Goal: Obtain resource: Download file/media

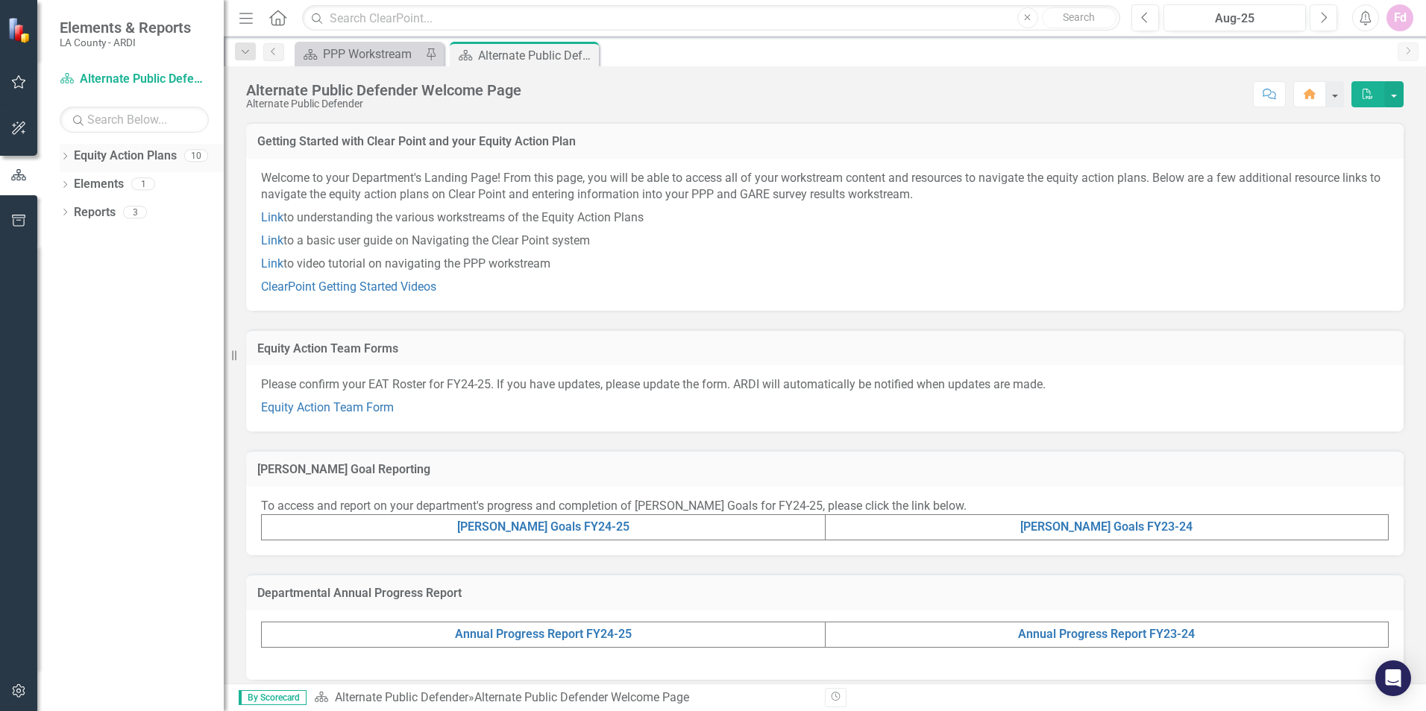
click at [157, 159] on link "Equity Action Plans" at bounding box center [125, 156] width 103 height 17
click at [183, 155] on div "Equity Action Plans 10" at bounding box center [149, 158] width 150 height 28
click at [168, 156] on link "Equity Action Plans" at bounding box center [125, 156] width 103 height 17
click at [68, 156] on icon "Dropdown" at bounding box center [65, 158] width 10 height 8
click at [151, 184] on link "Racial Equity Strategic Plan" at bounding box center [153, 184] width 142 height 17
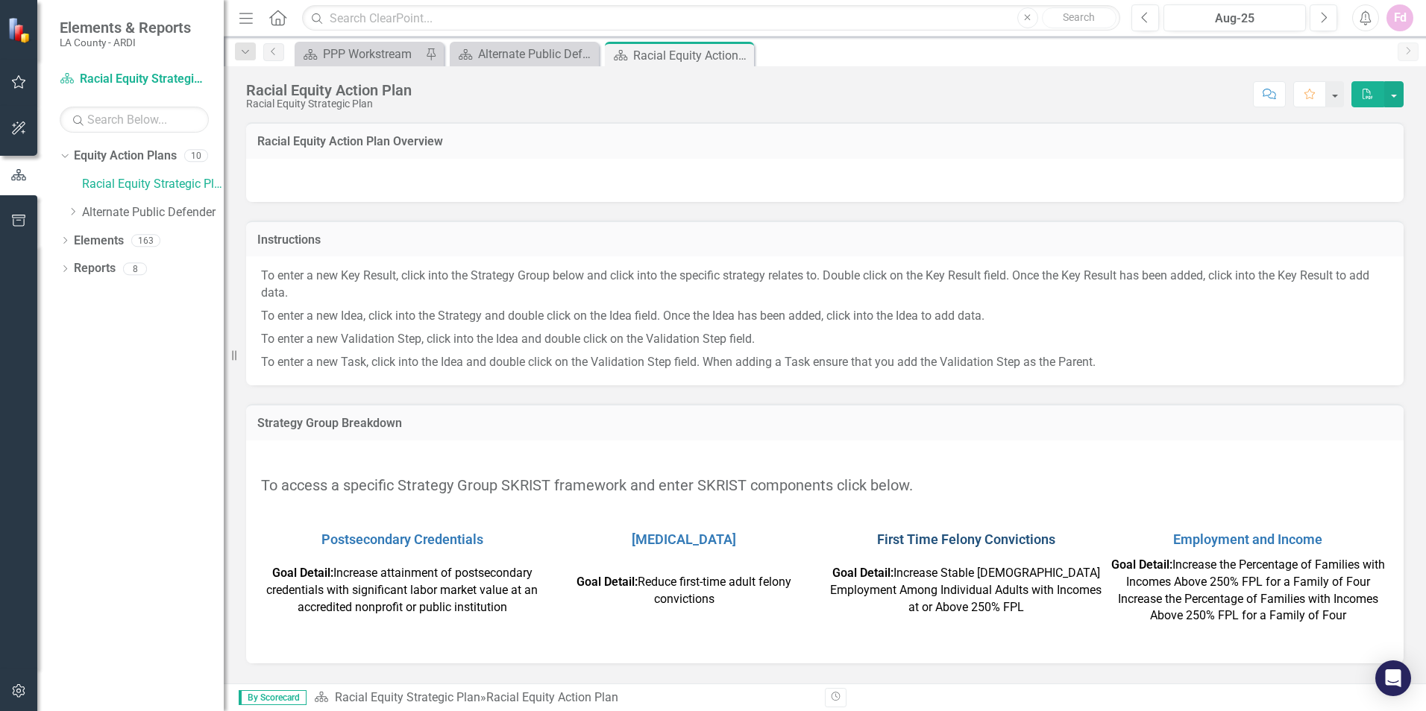
click at [1015, 538] on link "First Time Felony Convictions" at bounding box center [966, 540] width 178 height 16
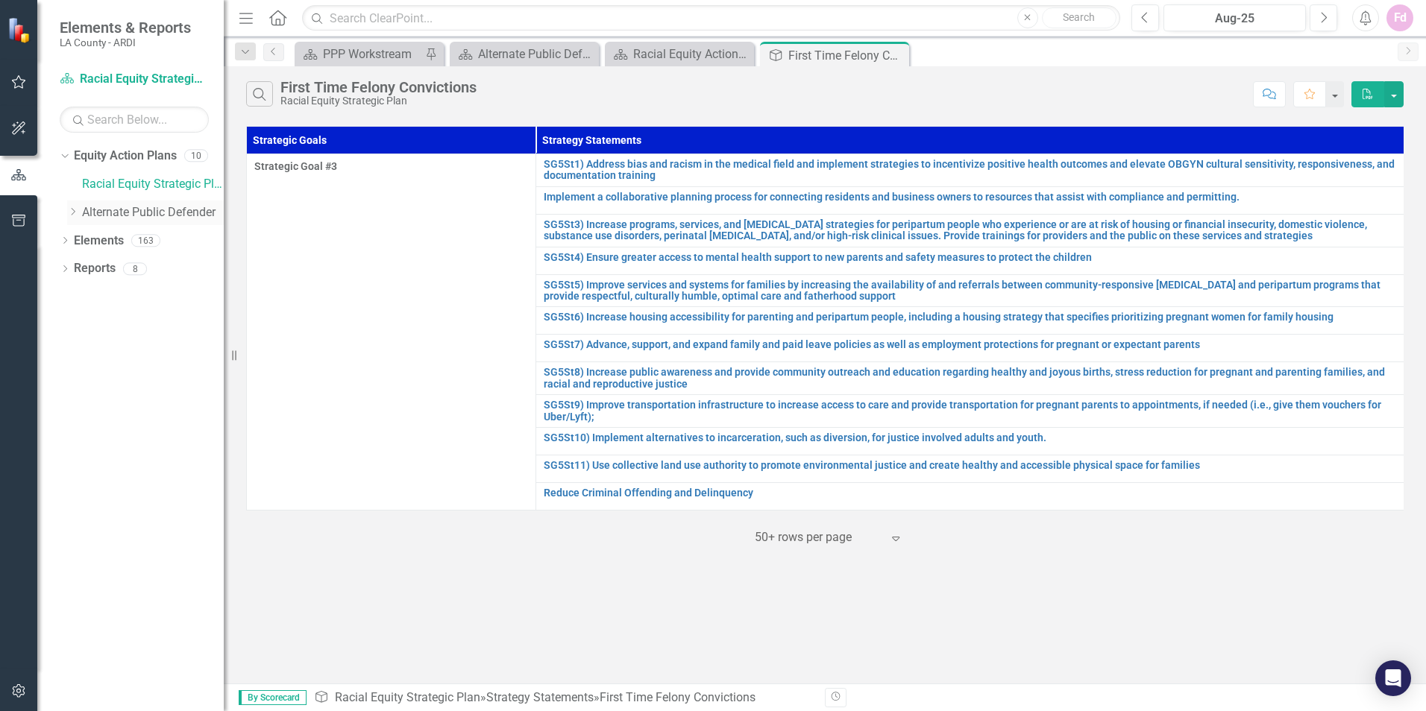
click at [75, 213] on icon "Dropdown" at bounding box center [72, 211] width 11 height 9
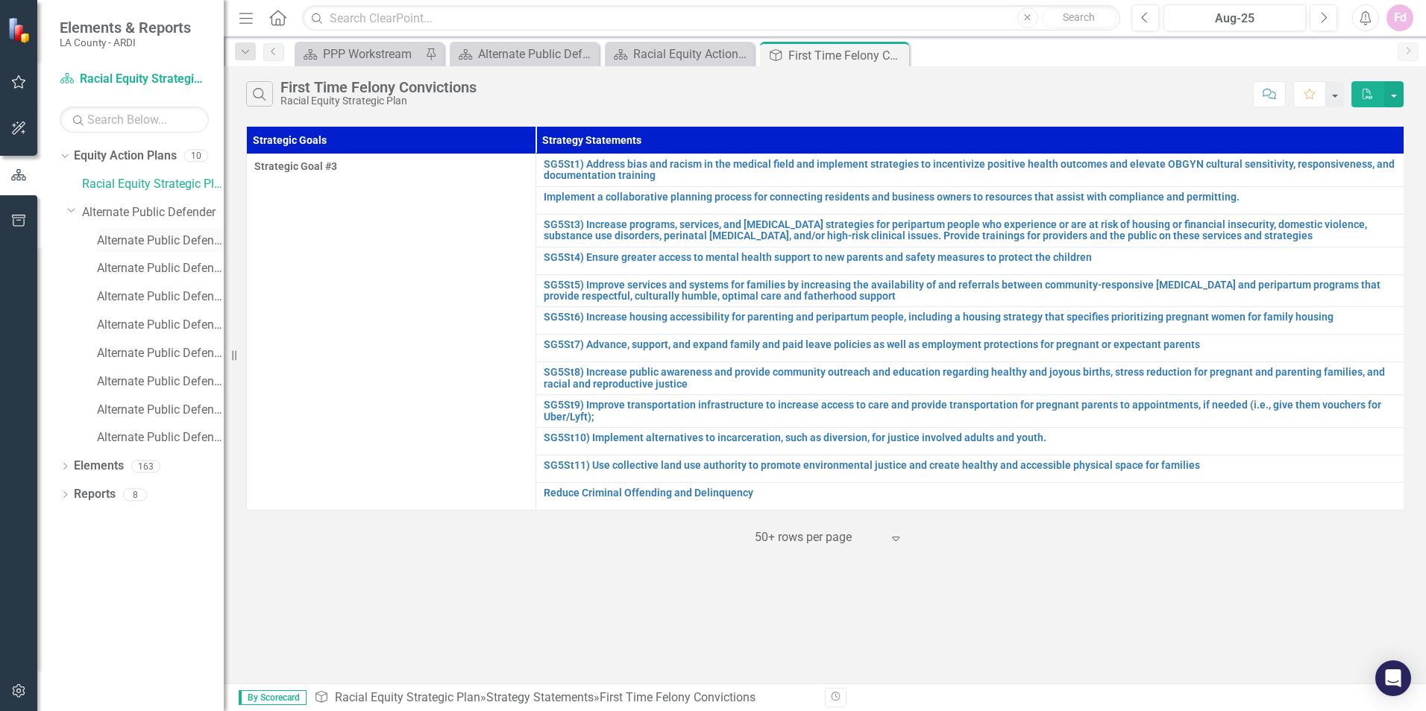
click at [135, 242] on link "Alternate Public Defender Climate Survey" at bounding box center [160, 241] width 127 height 17
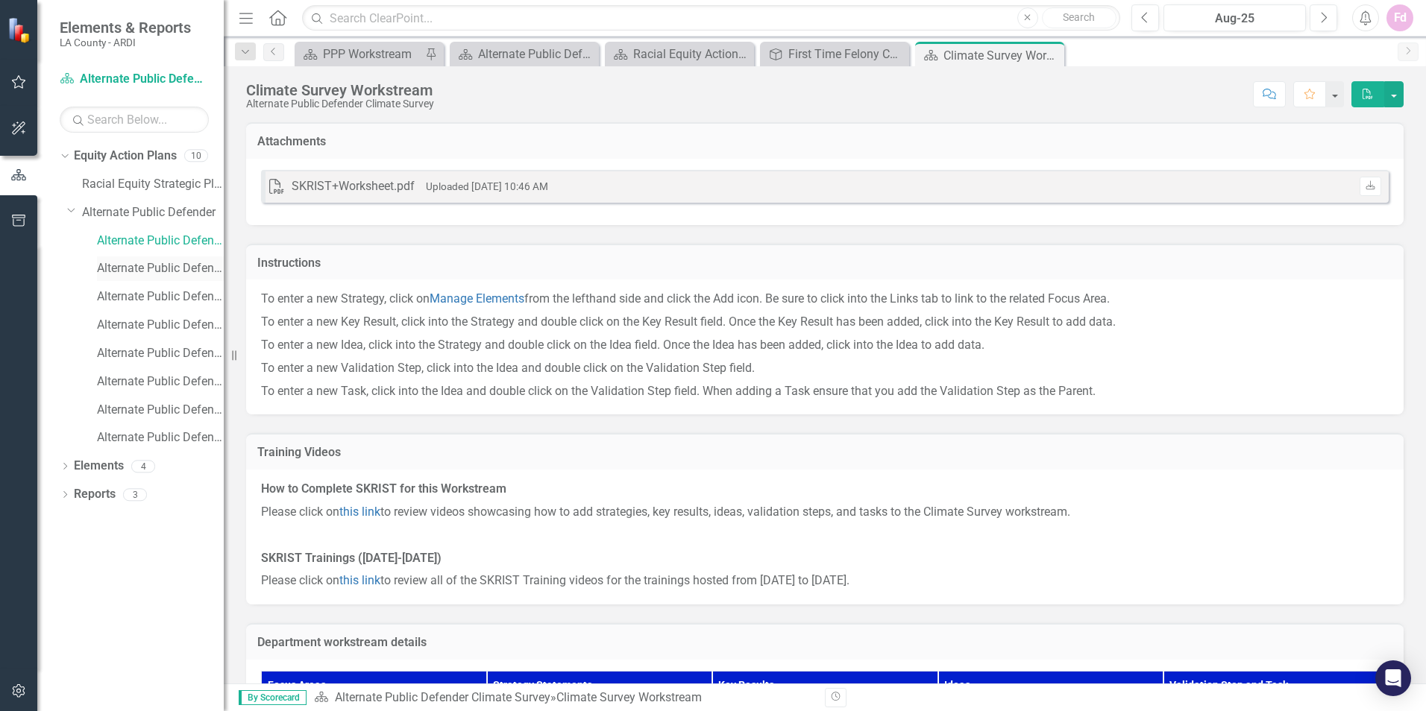
click at [111, 265] on link "Alternate Public Defender [PERSON_NAME] Goals" at bounding box center [160, 268] width 127 height 17
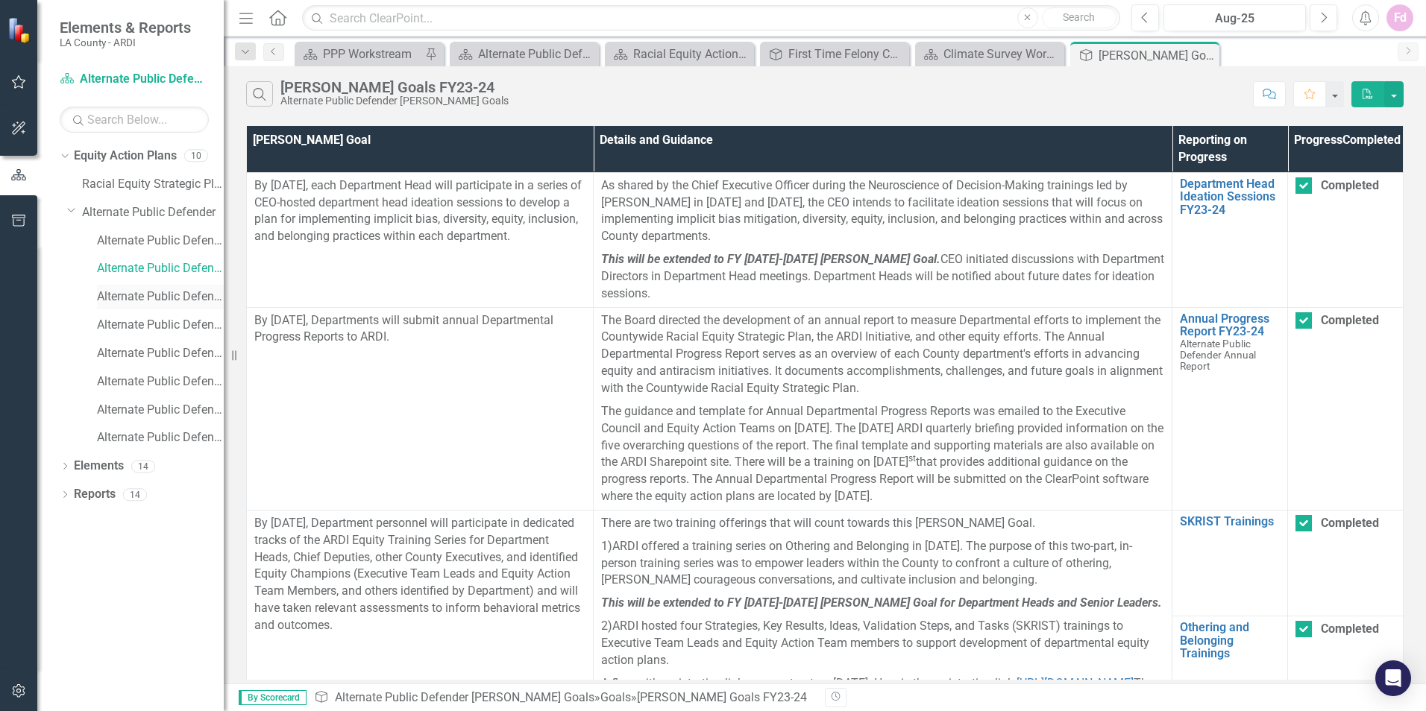
click at [138, 296] on link "Alternate Public Defender Annual Report" at bounding box center [160, 297] width 127 height 17
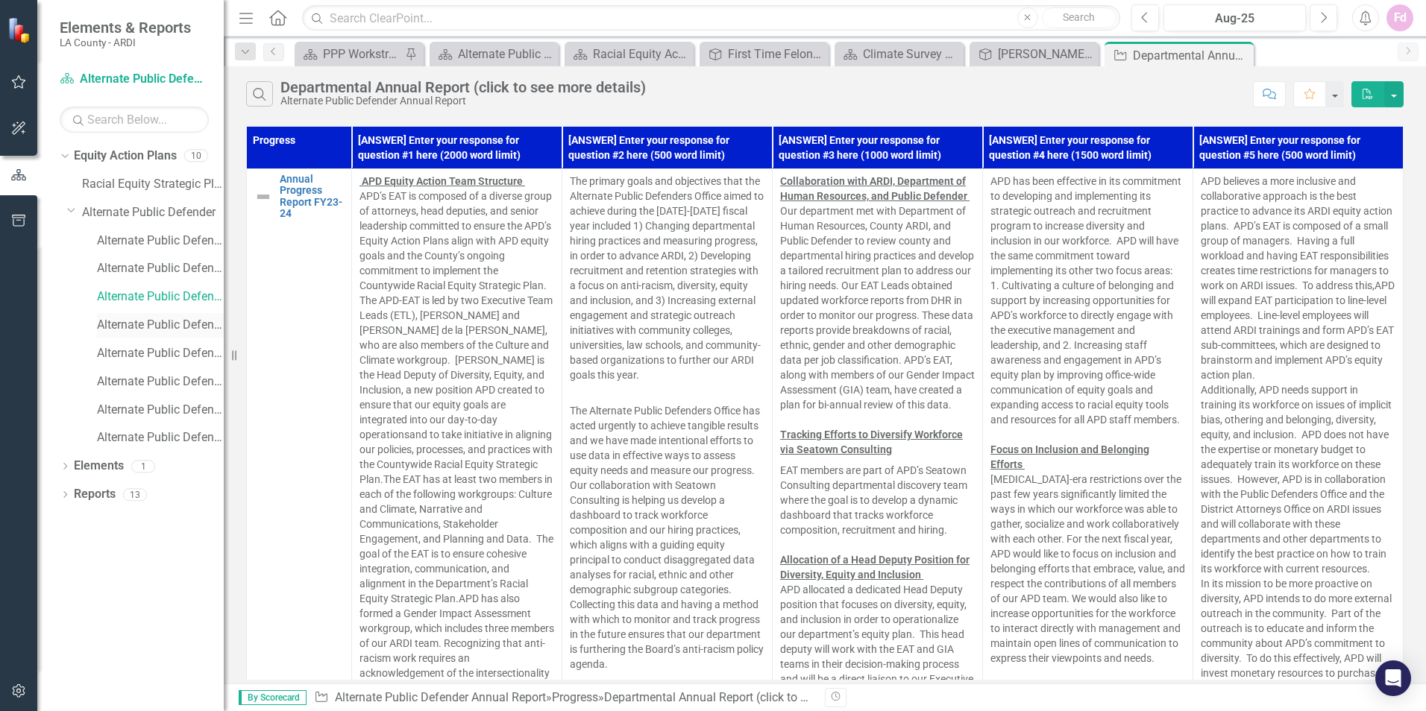
click at [135, 324] on link "Alternate Public Defender PPP" at bounding box center [160, 325] width 127 height 17
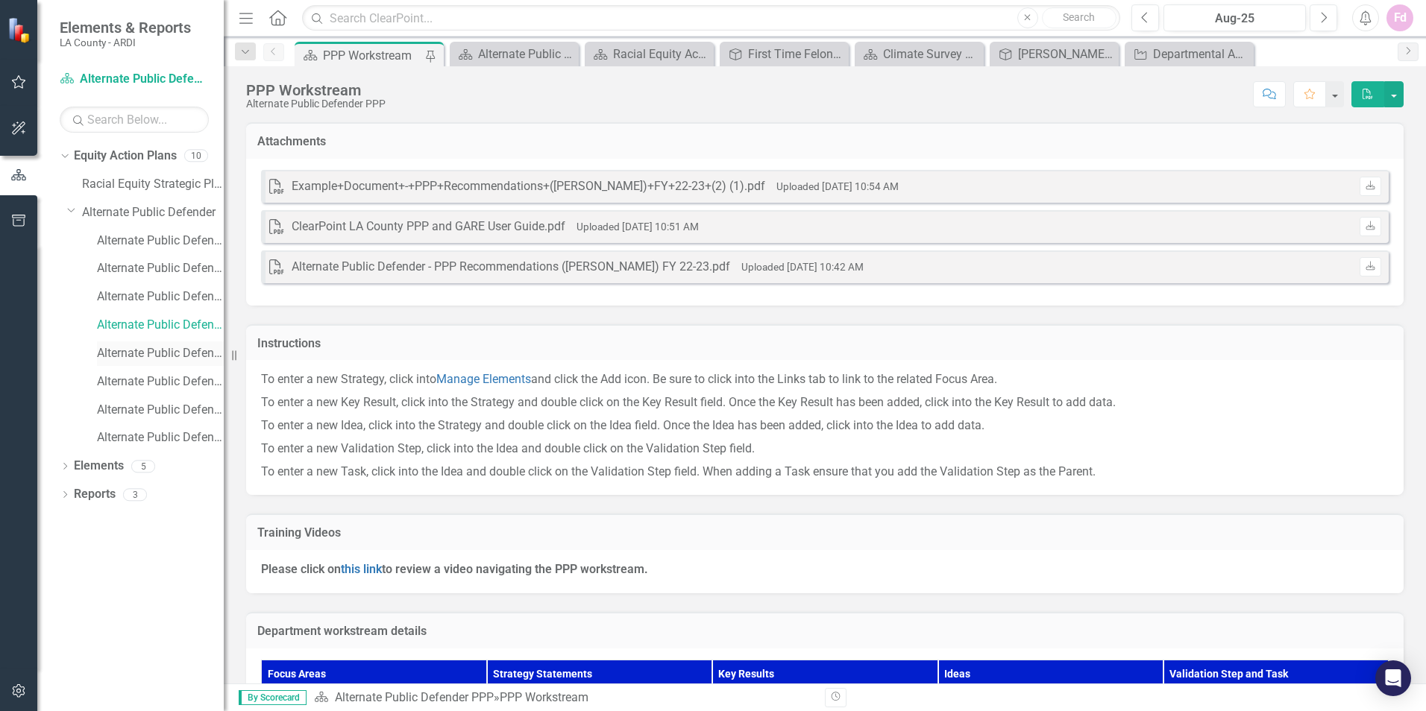
click at [130, 350] on link "Alternate Public Defender GARE" at bounding box center [160, 353] width 127 height 17
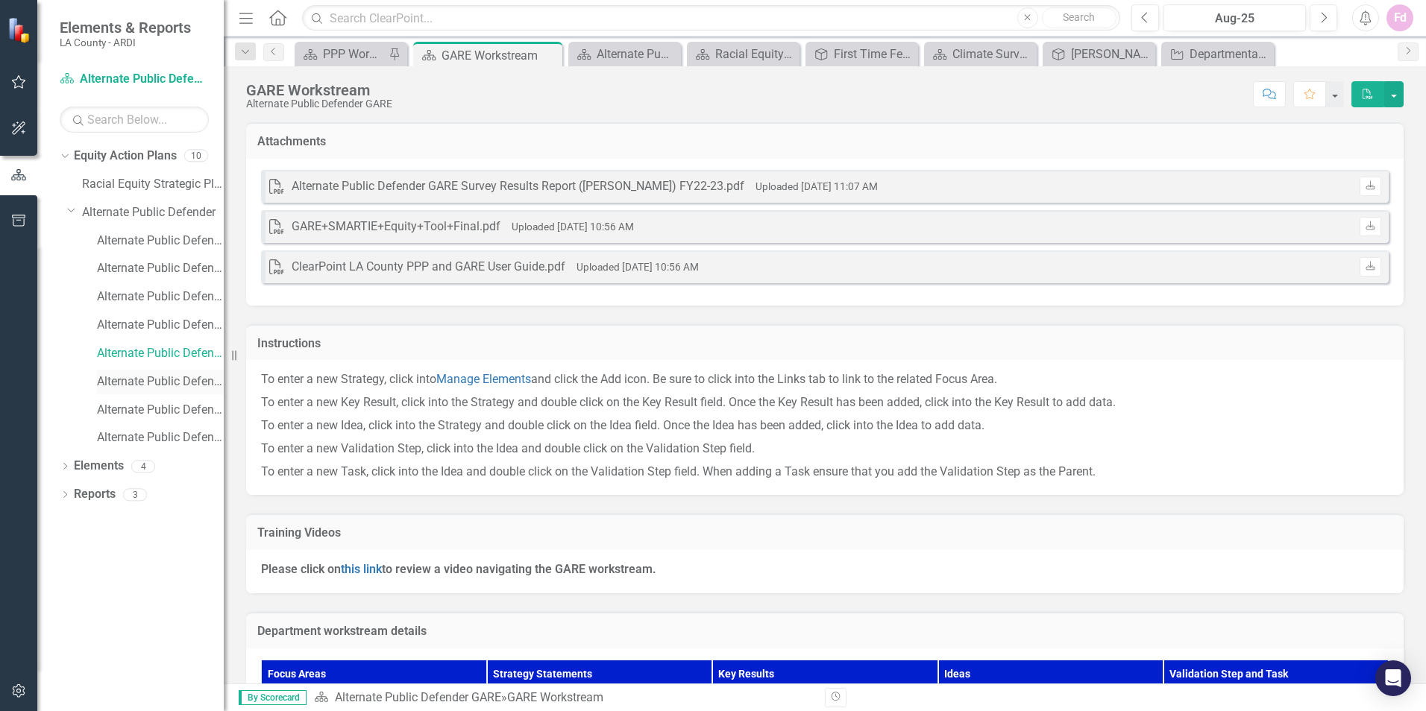
click at [127, 377] on link "Alternate Public Defender [PERSON_NAME] Goals FY24-25" at bounding box center [160, 382] width 127 height 17
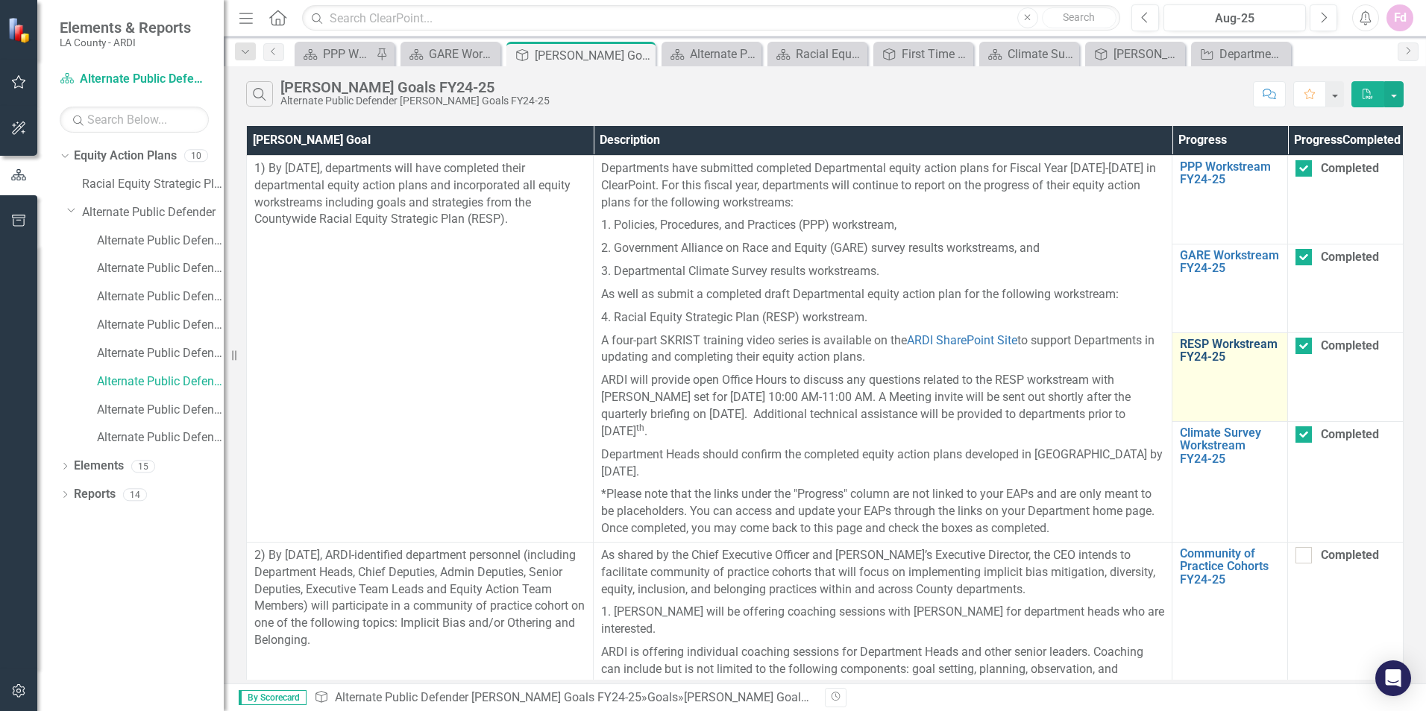
click at [1238, 362] on link "RESP Workstream FY24-25" at bounding box center [1230, 351] width 100 height 26
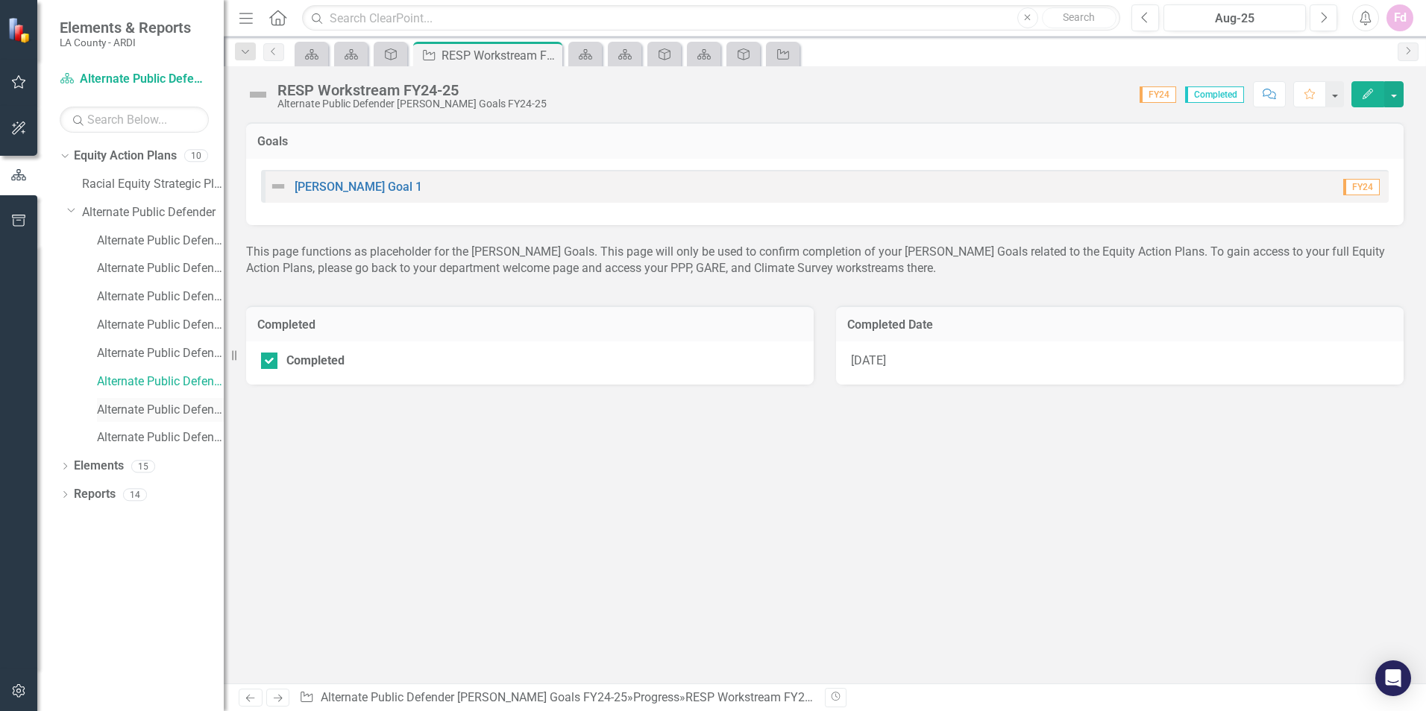
click at [152, 405] on link "Alternate Public Defender Annual Report FY24-25" at bounding box center [160, 410] width 127 height 17
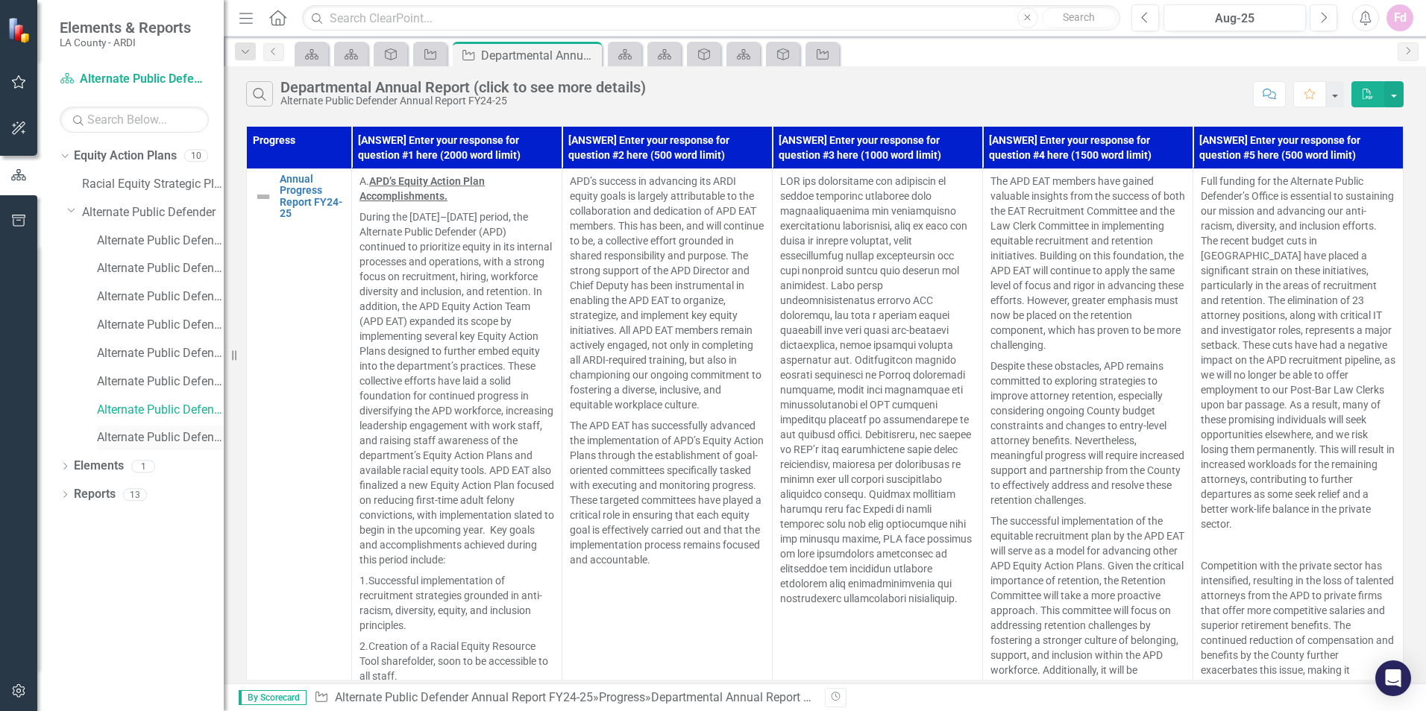
click at [139, 432] on link "Alternate Public Defender RESP" at bounding box center [160, 437] width 127 height 17
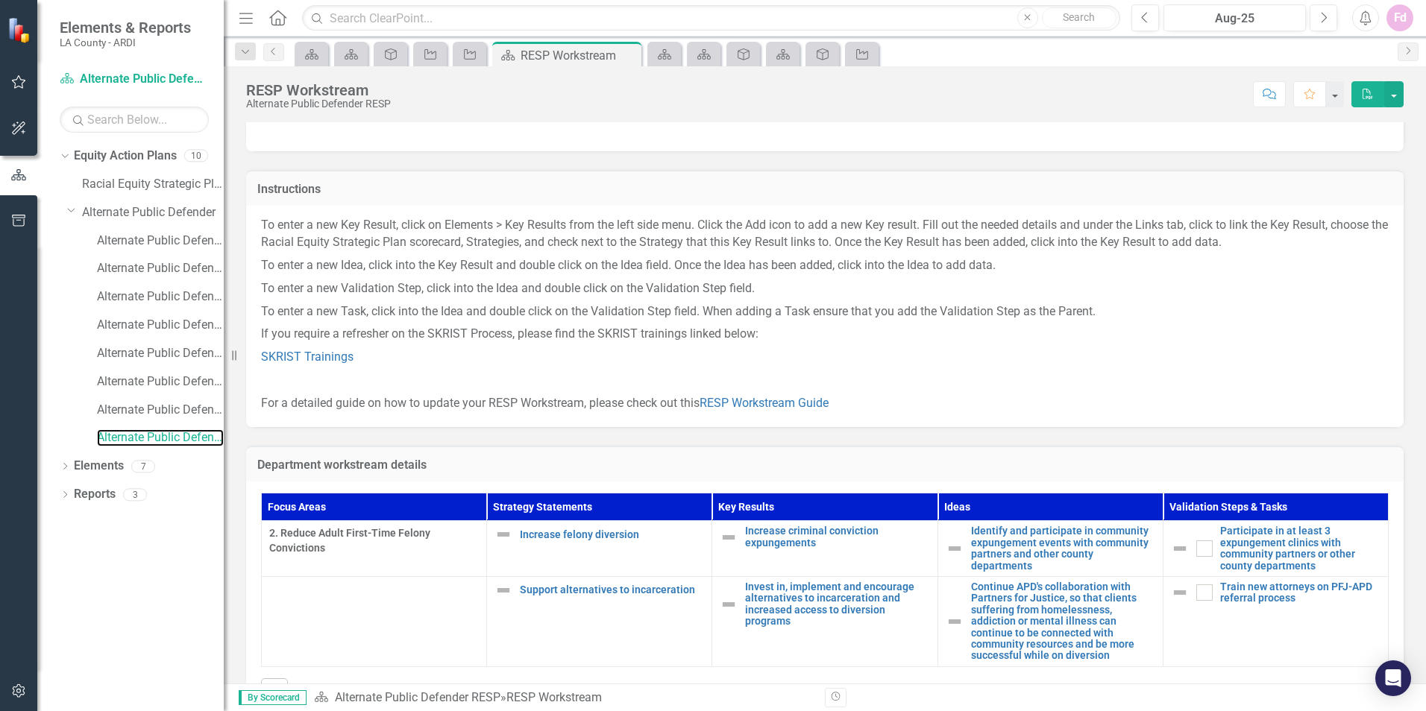
scroll to position [101, 0]
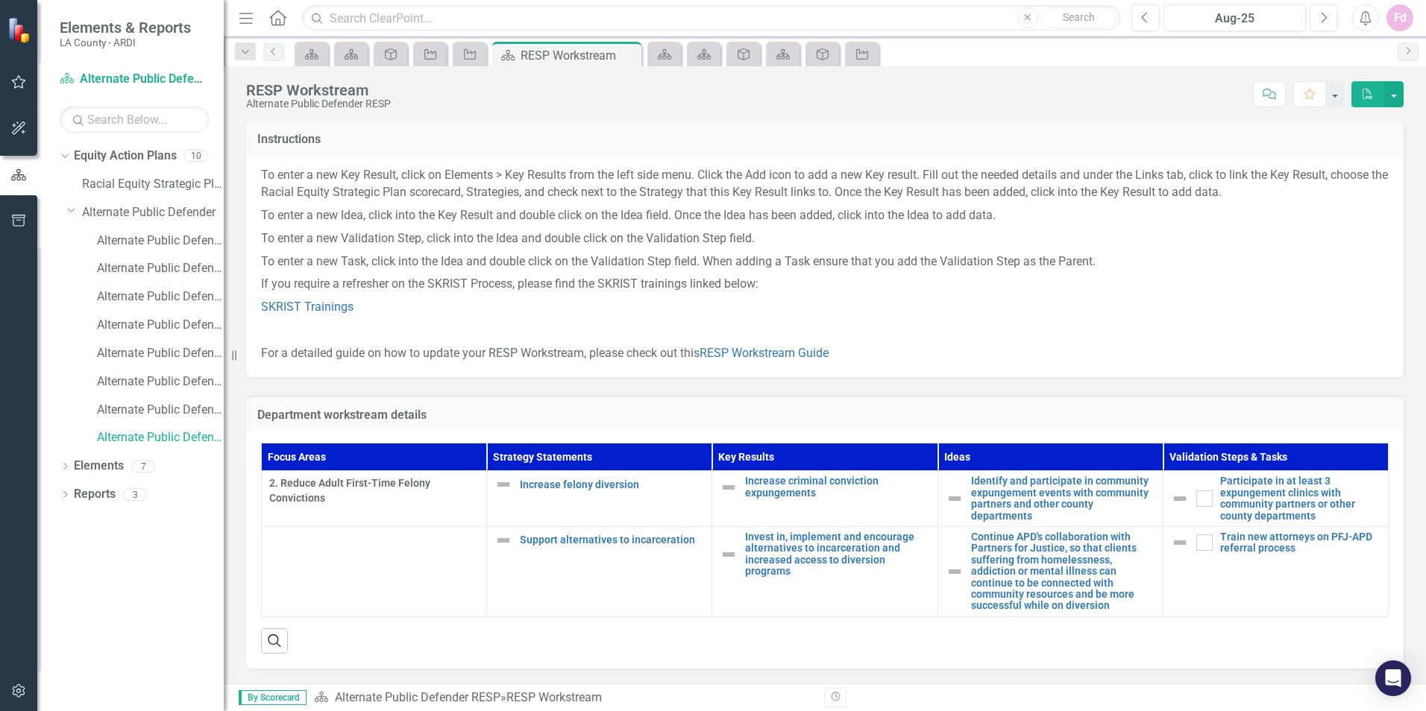
click at [1369, 96] on icon "button" at bounding box center [1367, 94] width 10 height 10
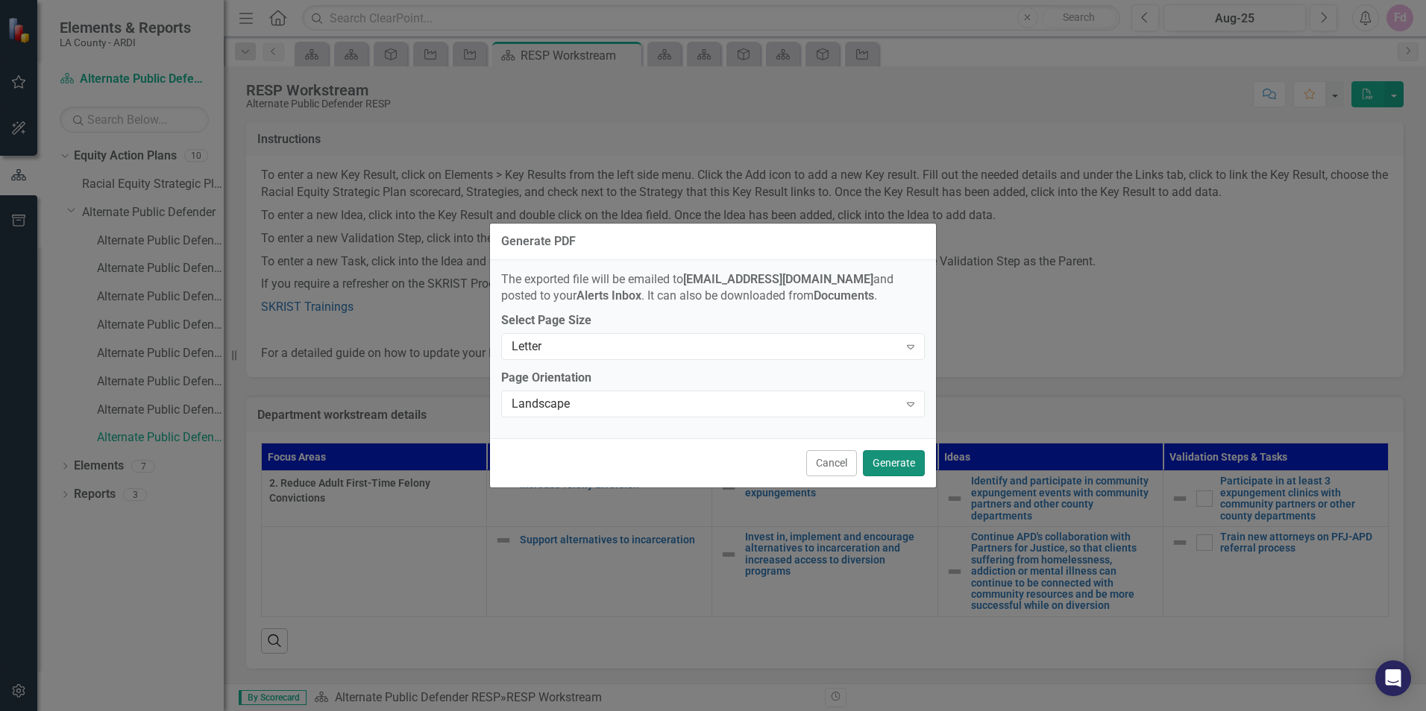
click at [904, 463] on button "Generate" at bounding box center [894, 463] width 62 height 26
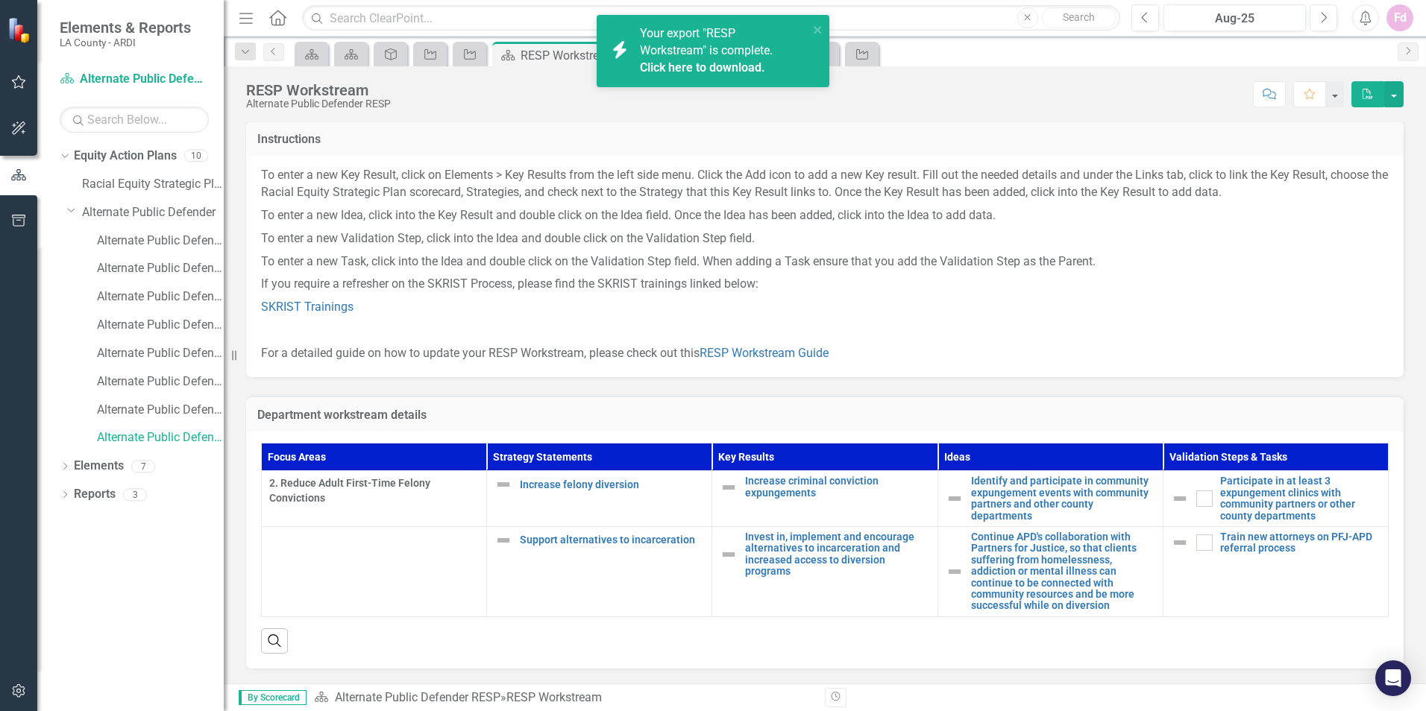
click at [734, 69] on link "Click here to download." at bounding box center [702, 67] width 125 height 14
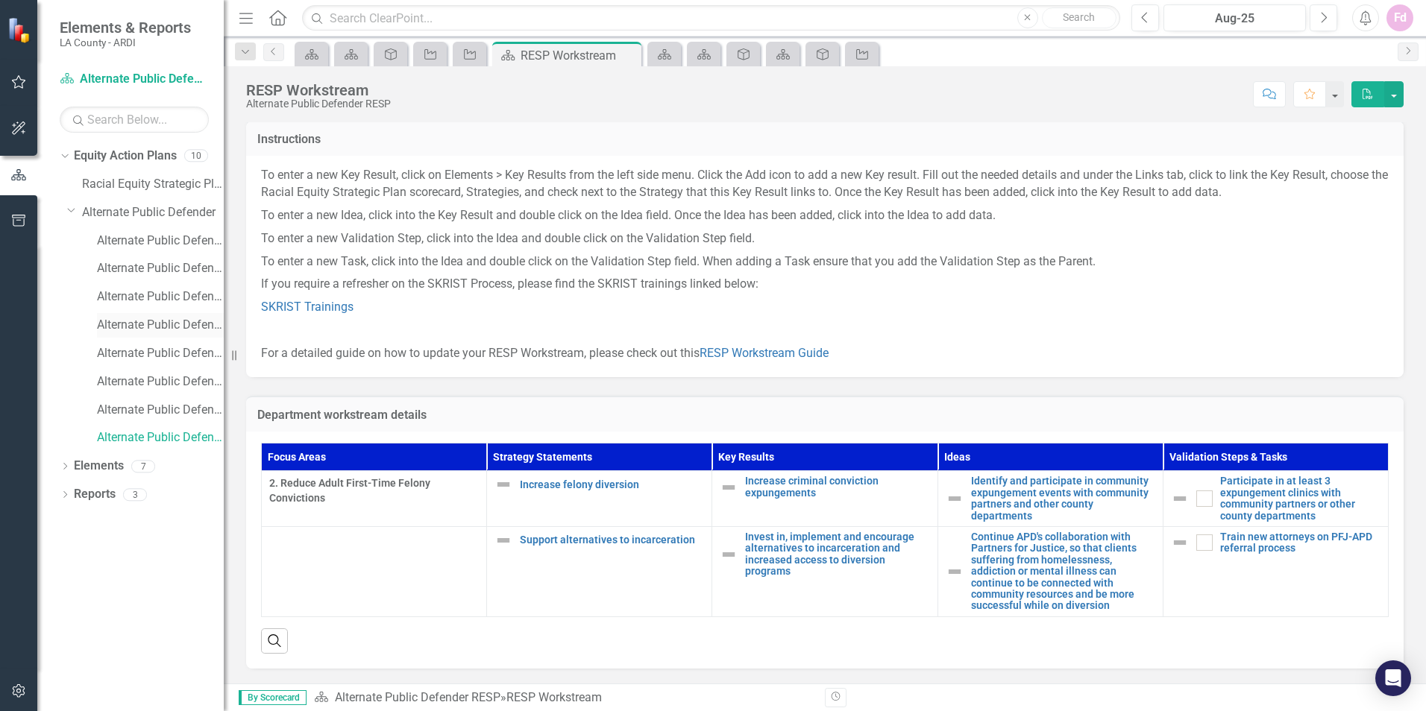
click at [156, 321] on link "Alternate Public Defender PPP" at bounding box center [160, 325] width 127 height 17
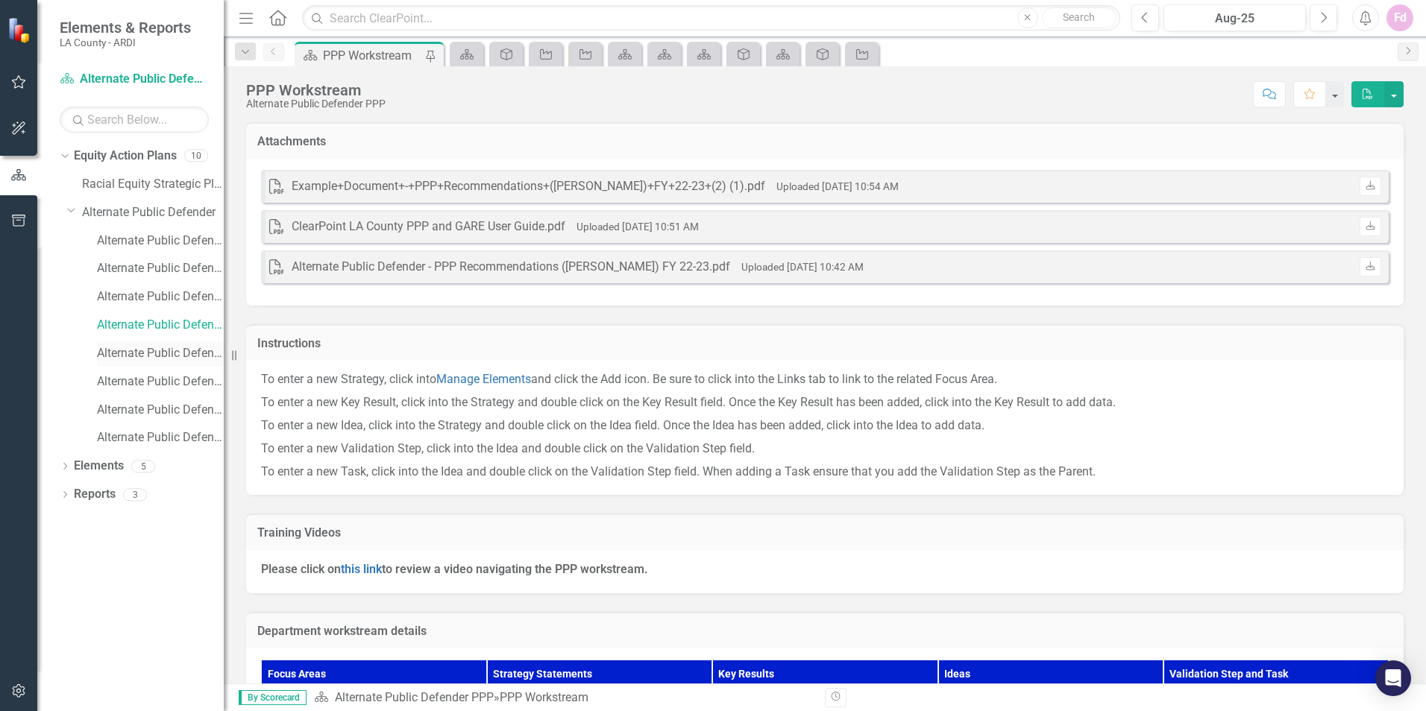
click at [166, 353] on link "Alternate Public Defender GARE" at bounding box center [160, 353] width 127 height 17
click at [166, 295] on link "Alternate Public Defender Annual Report" at bounding box center [160, 297] width 127 height 17
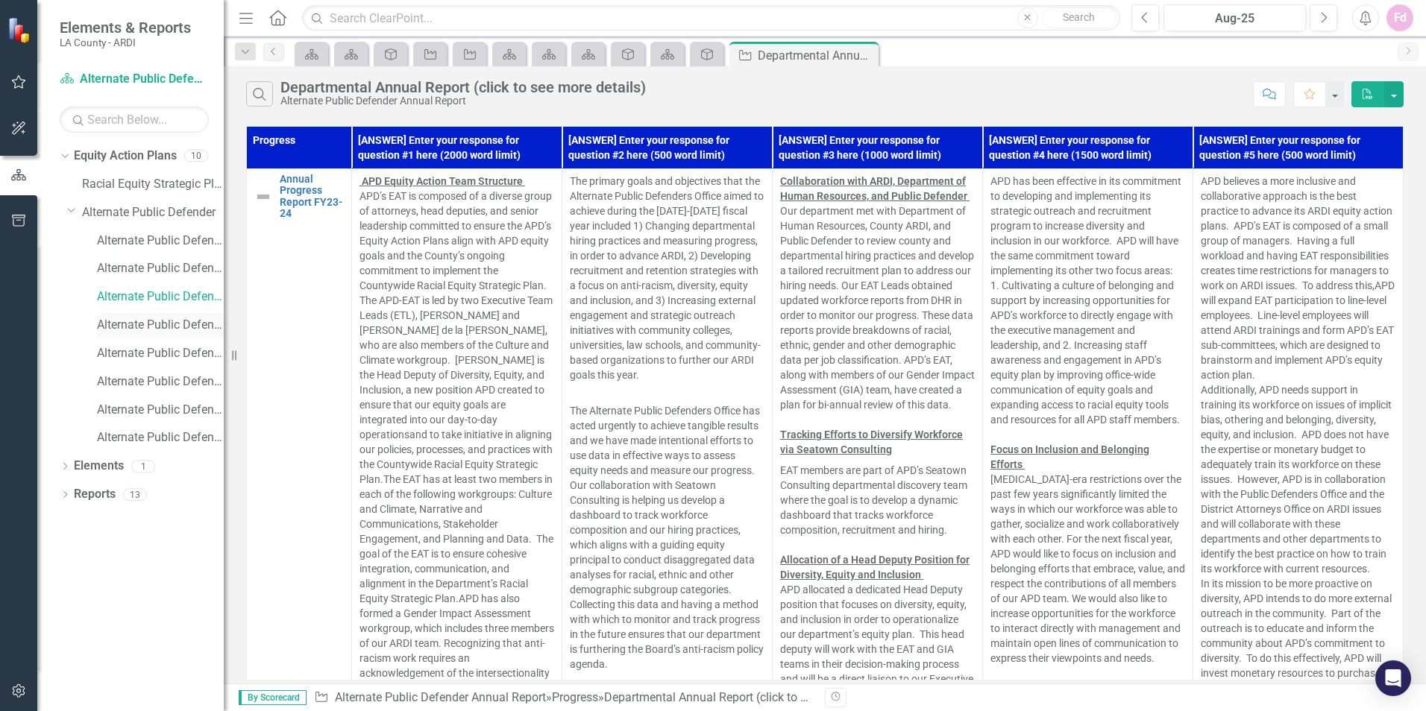
click at [141, 321] on link "Alternate Public Defender PPP" at bounding box center [160, 325] width 127 height 17
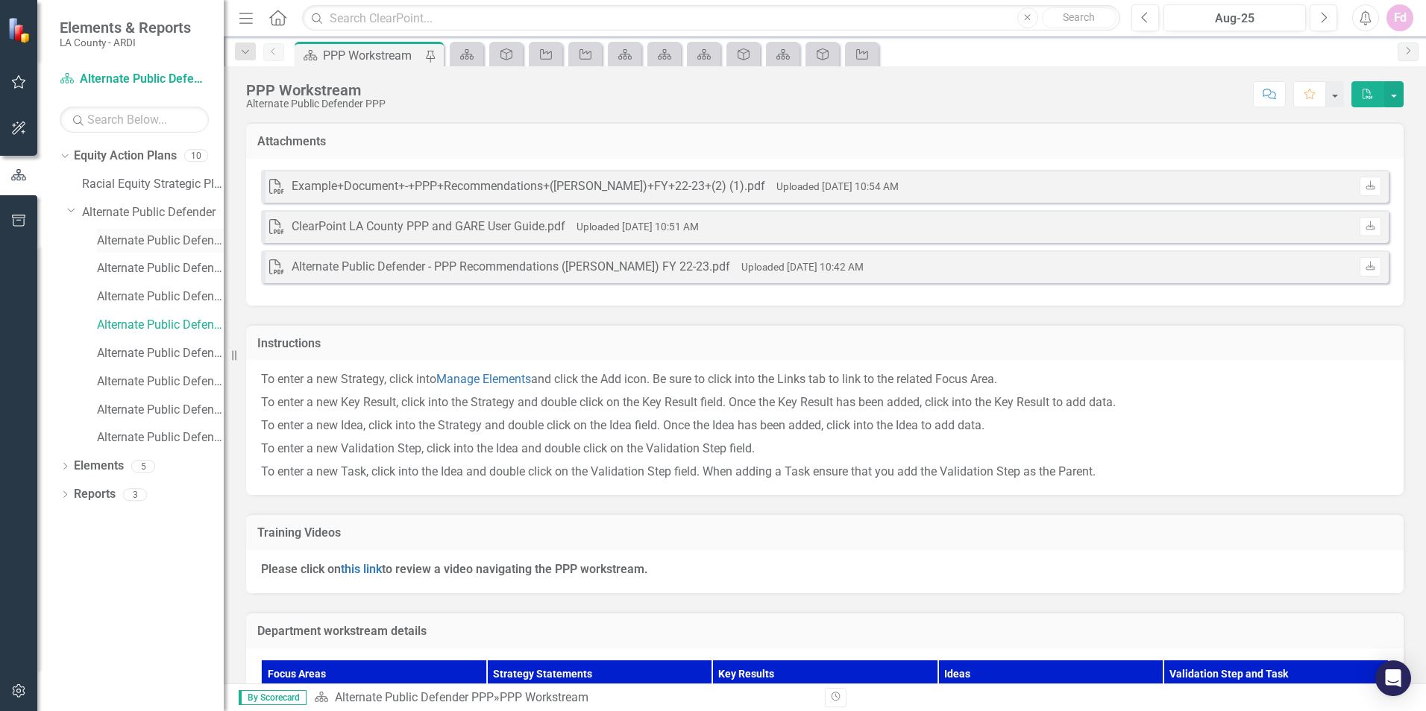
click at [157, 234] on link "Alternate Public Defender Climate Survey" at bounding box center [160, 241] width 127 height 17
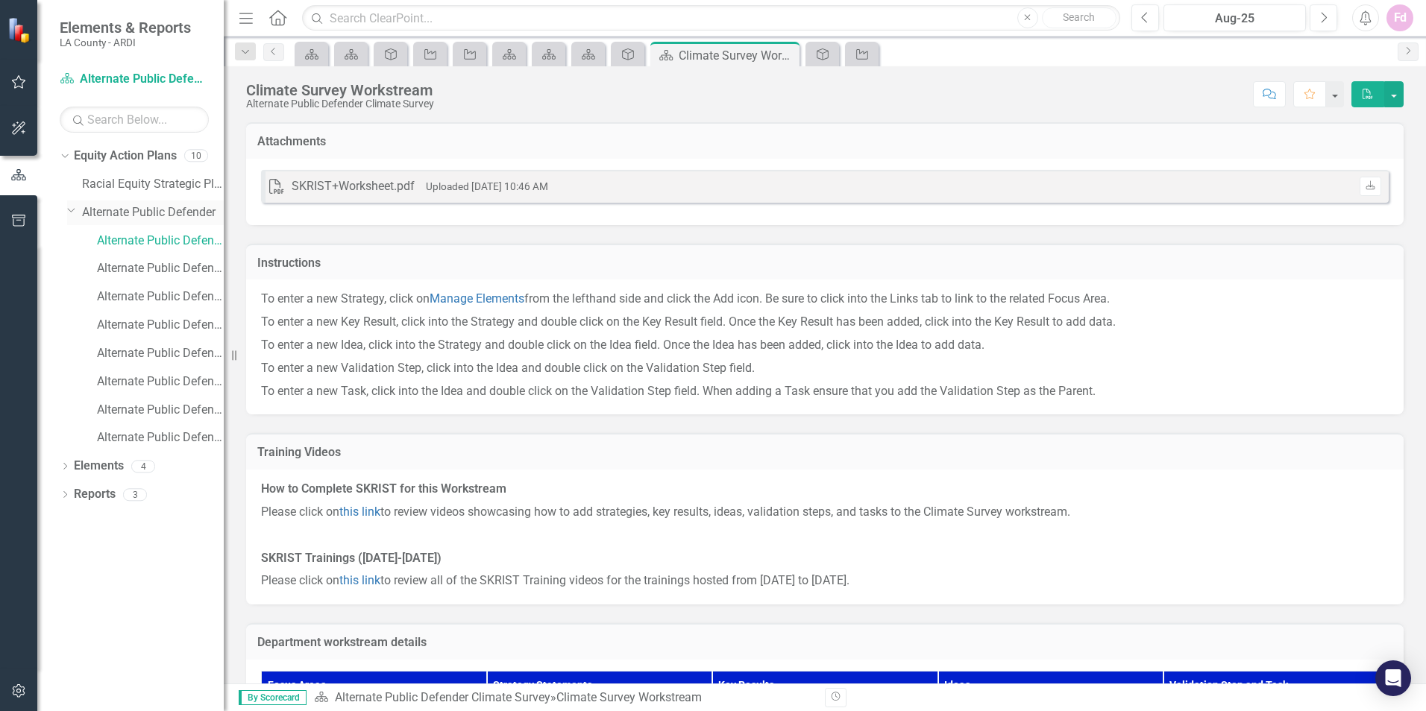
click at [158, 211] on link "Alternate Public Defender" at bounding box center [153, 212] width 142 height 17
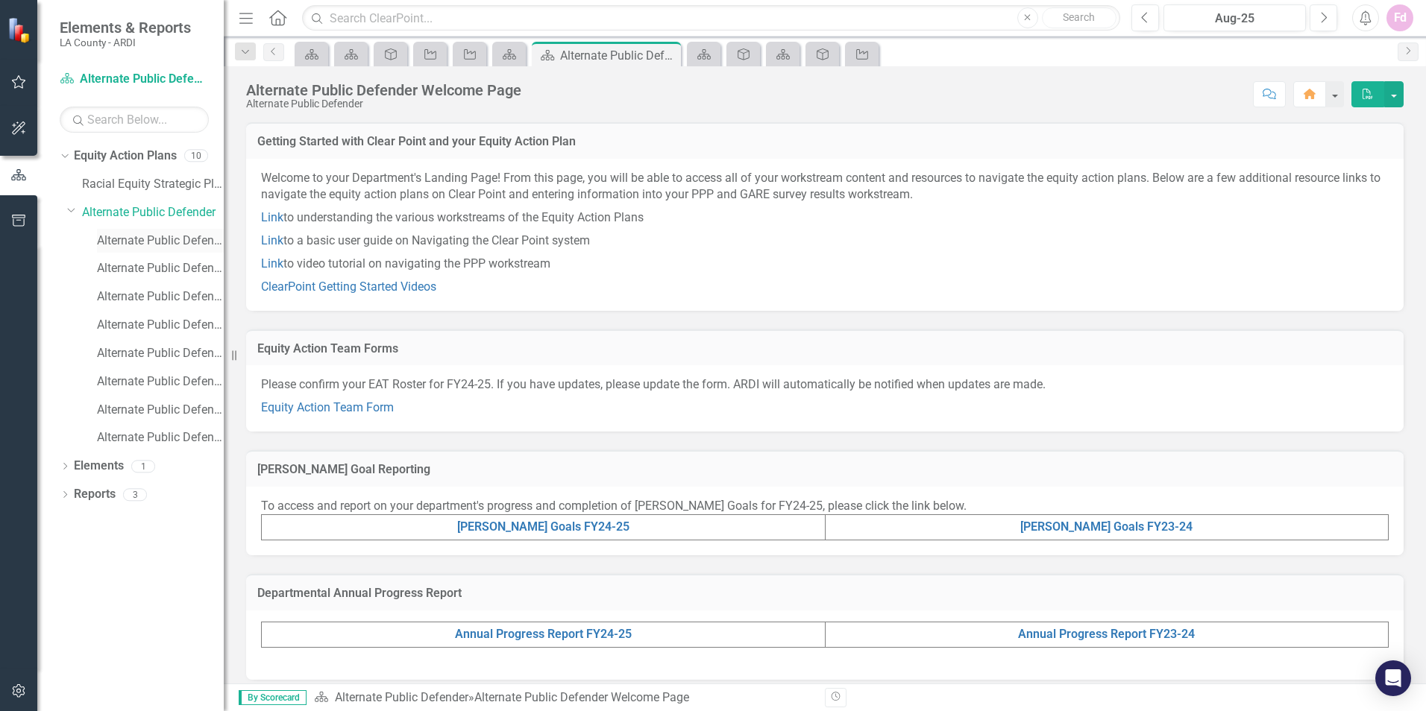
click at [155, 242] on link "Alternate Public Defender Climate Survey" at bounding box center [160, 241] width 127 height 17
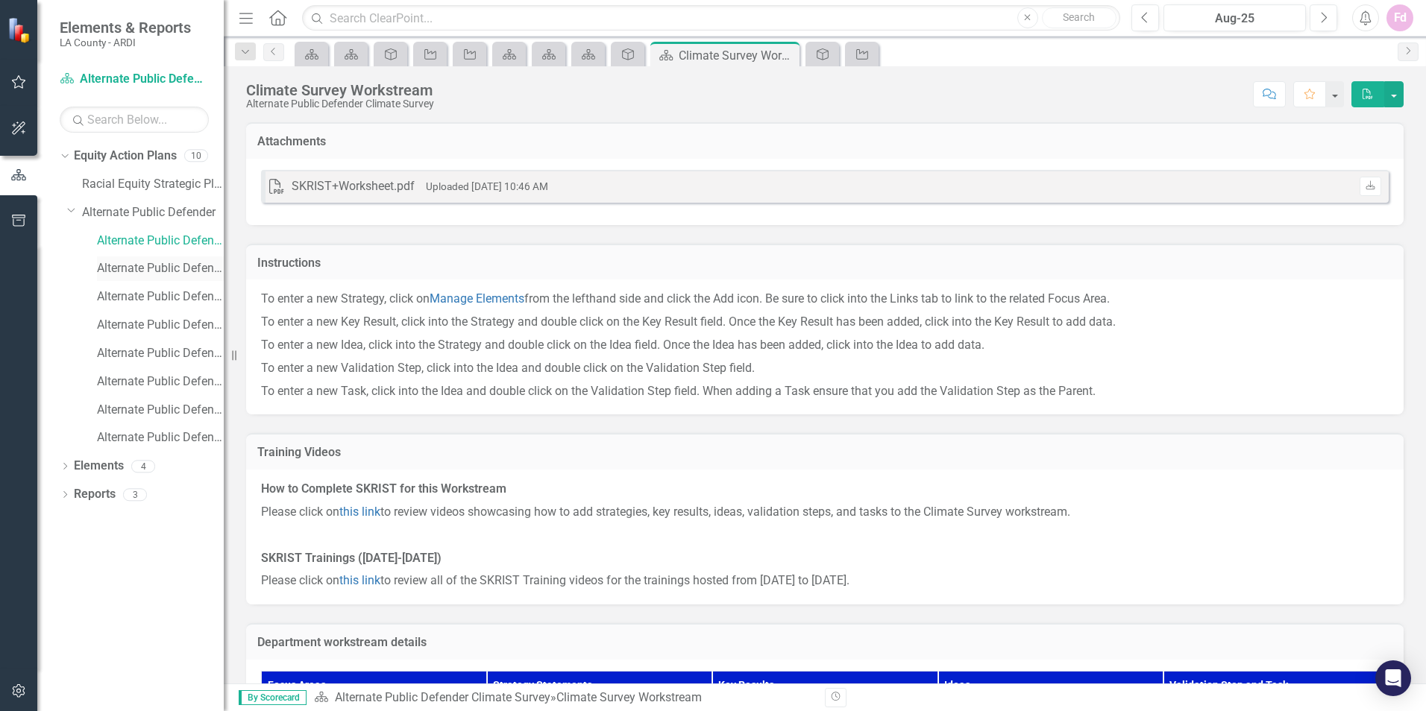
click at [156, 268] on link "Alternate Public Defender [PERSON_NAME] Goals" at bounding box center [160, 268] width 127 height 17
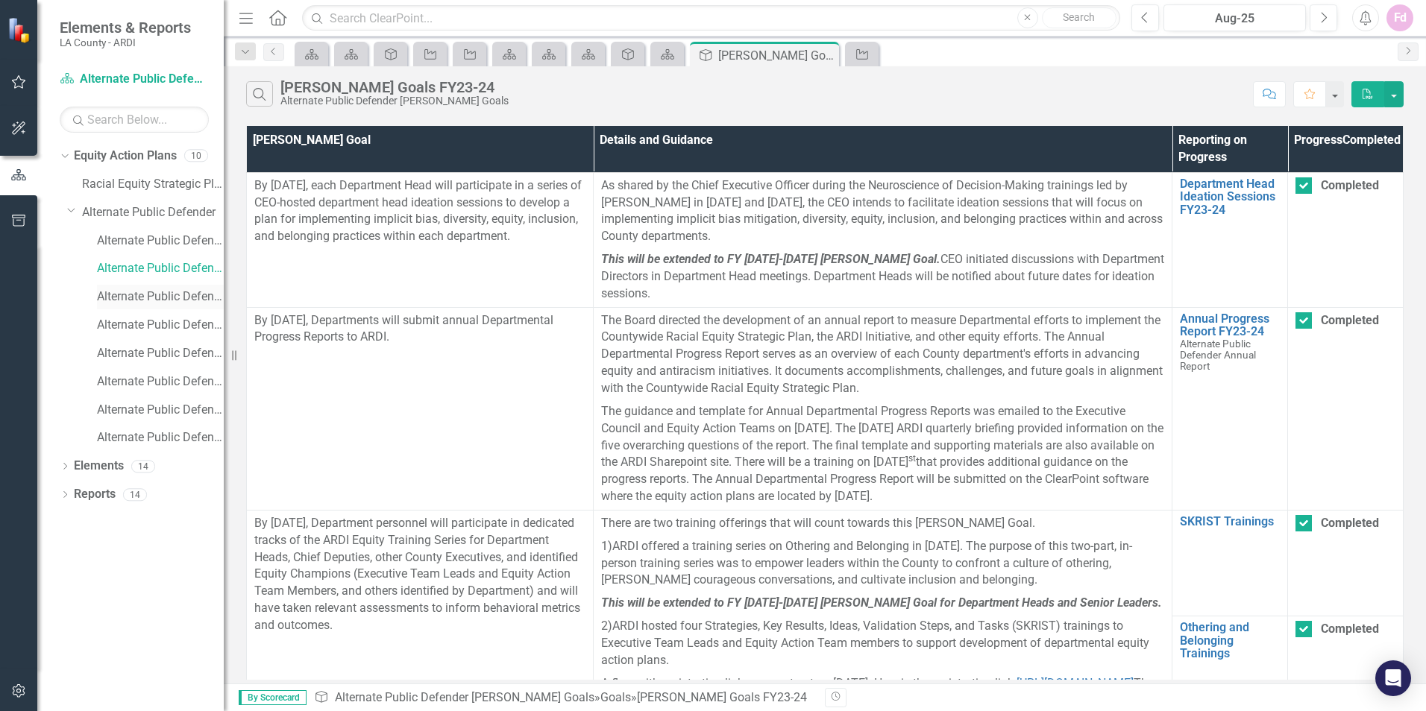
click at [154, 297] on link "Alternate Public Defender Annual Report" at bounding box center [160, 297] width 127 height 17
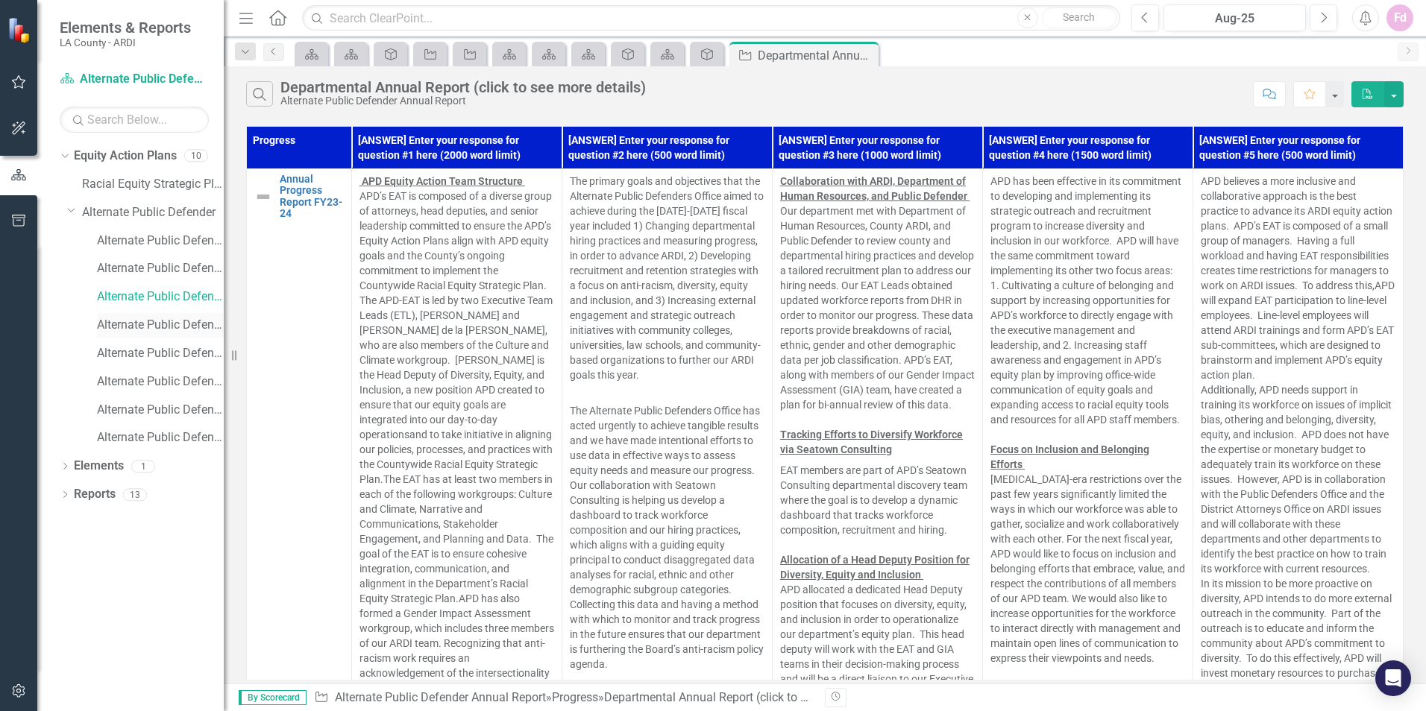
click at [153, 321] on link "Alternate Public Defender PPP" at bounding box center [160, 325] width 127 height 17
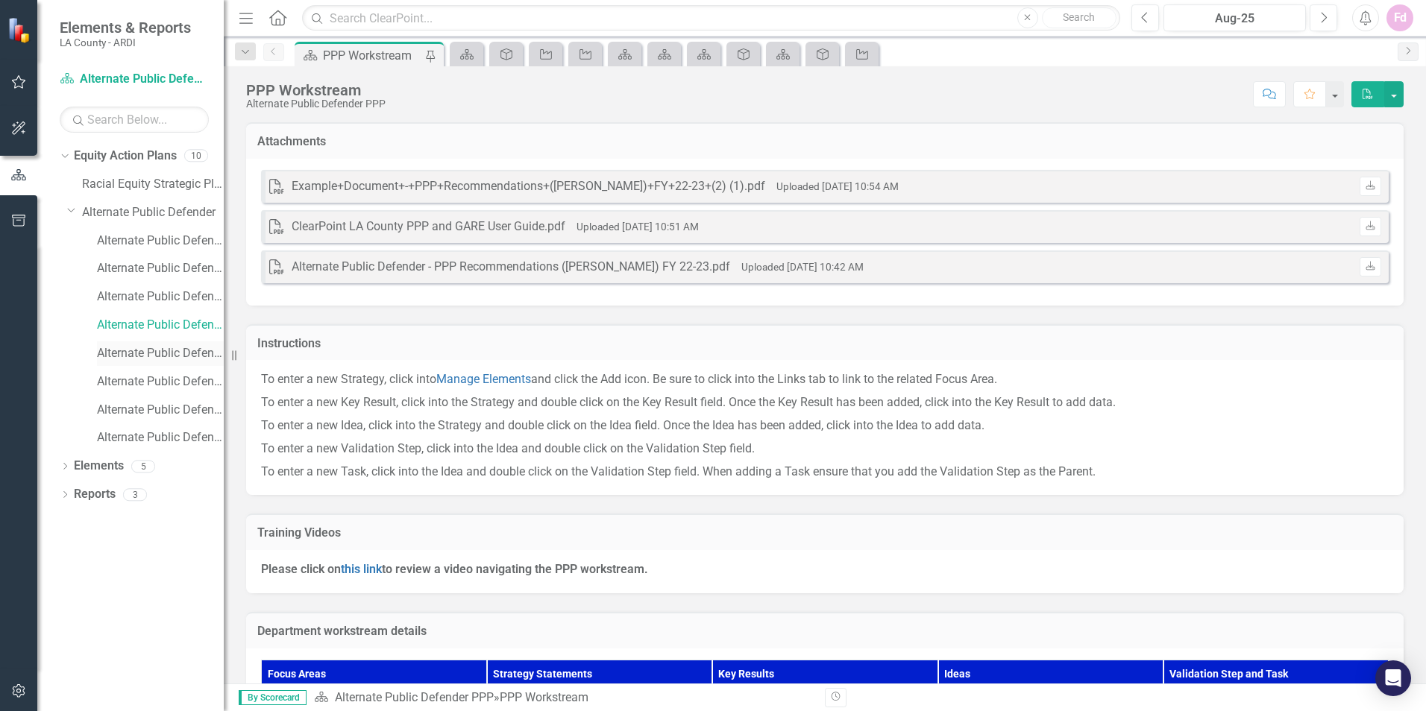
click at [148, 348] on link "Alternate Public Defender GARE" at bounding box center [160, 353] width 127 height 17
click at [145, 374] on link "Alternate Public Defender [PERSON_NAME] Goals FY24-25" at bounding box center [160, 382] width 127 height 17
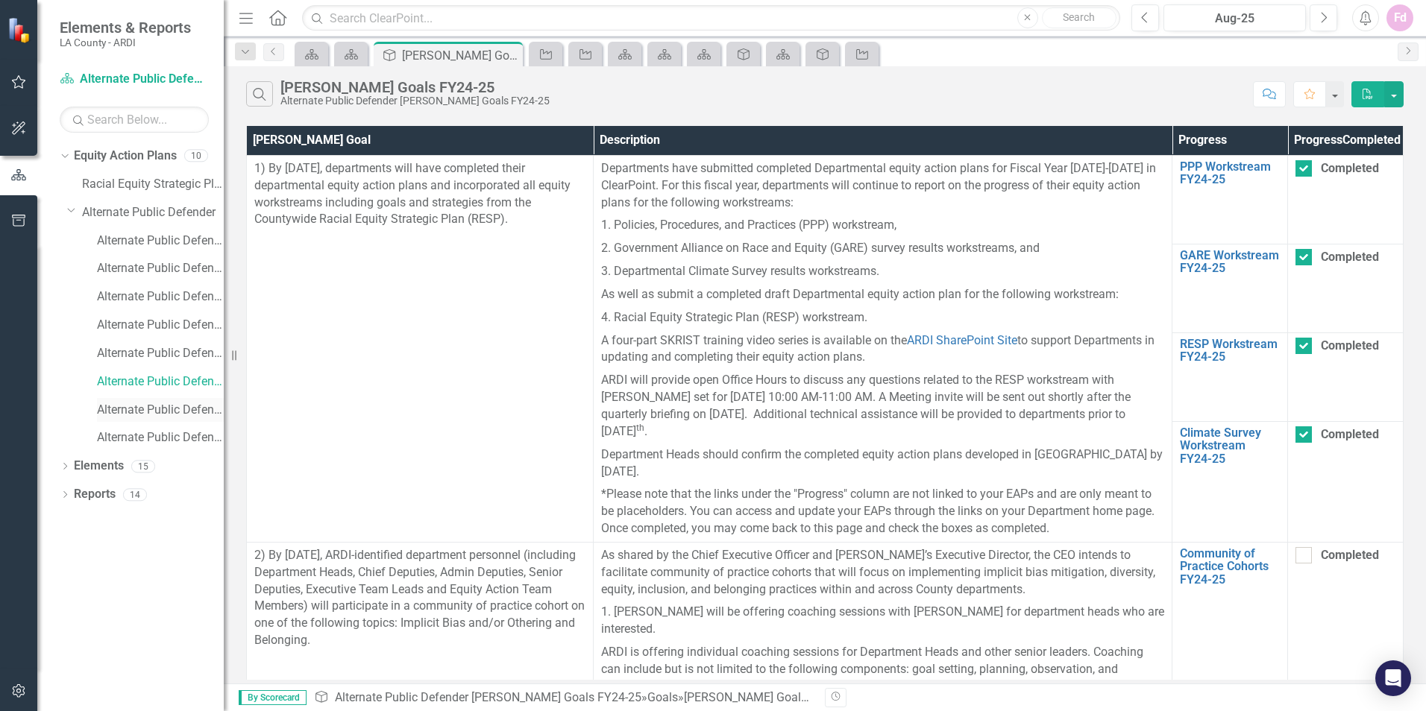
click at [143, 408] on link "Alternate Public Defender Annual Report FY24-25" at bounding box center [160, 410] width 127 height 17
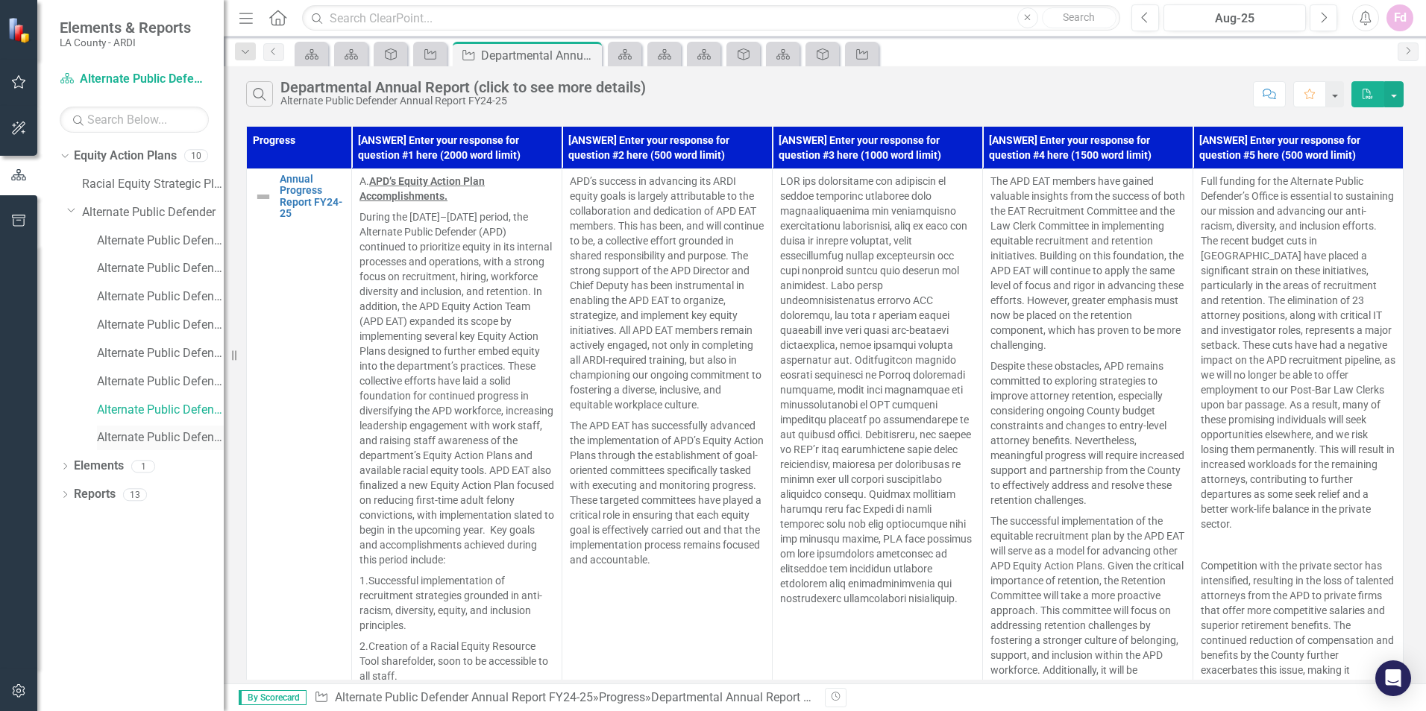
click at [145, 437] on link "Alternate Public Defender RESP" at bounding box center [160, 437] width 127 height 17
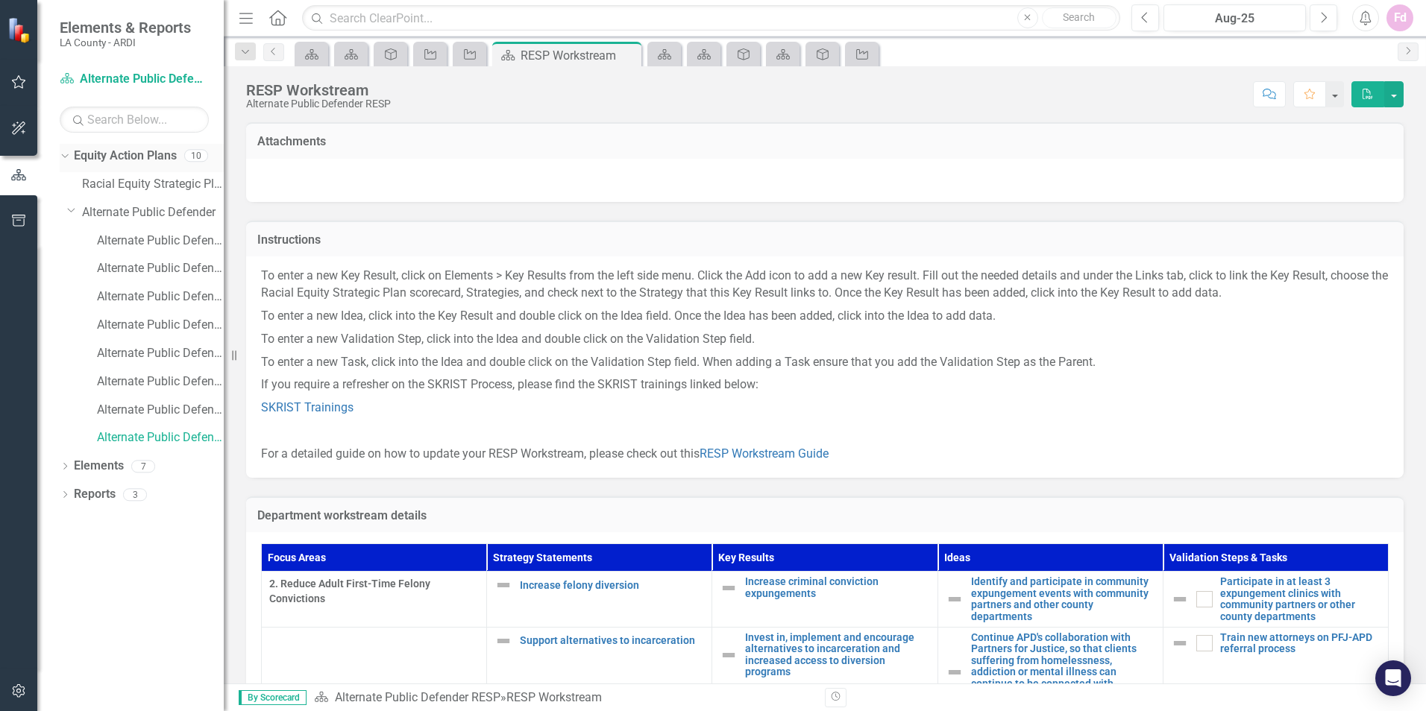
click at [66, 154] on icon "Dropdown" at bounding box center [63, 155] width 8 height 10
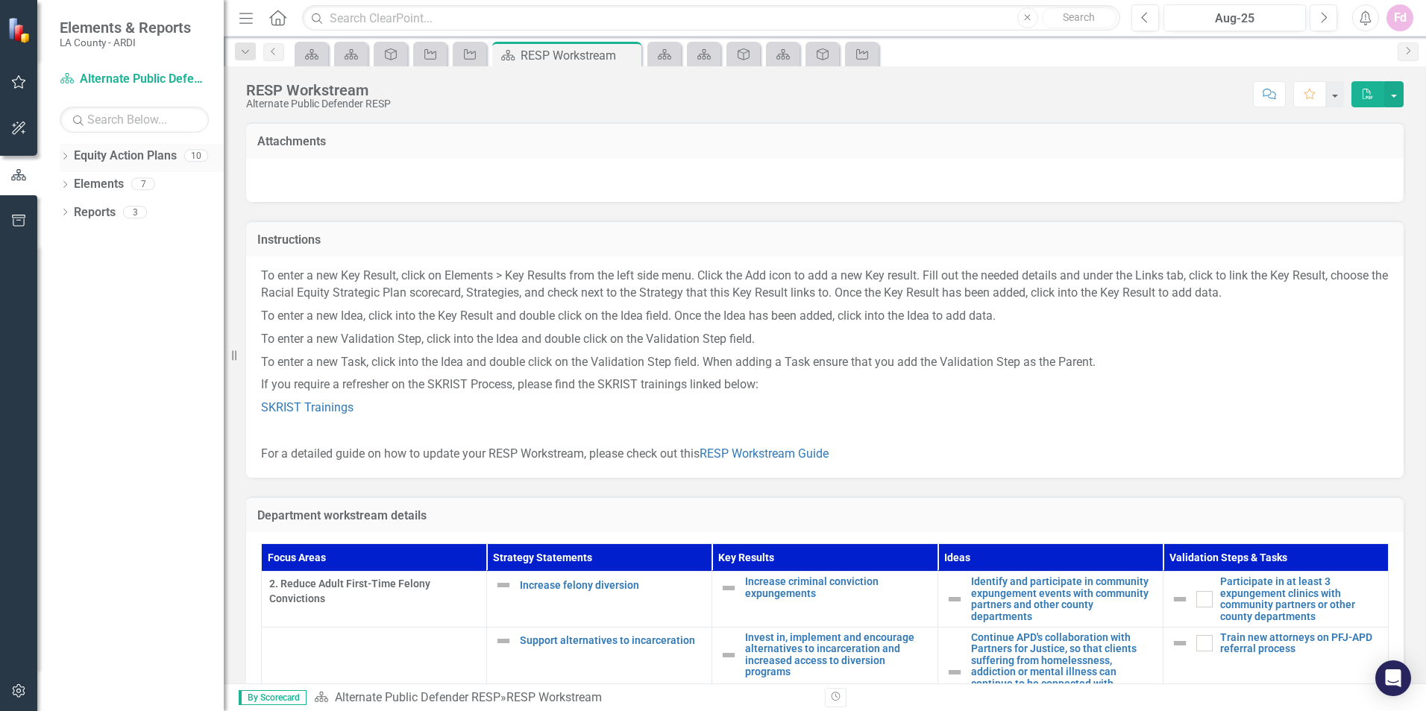
click at [69, 157] on icon "Dropdown" at bounding box center [65, 158] width 10 height 8
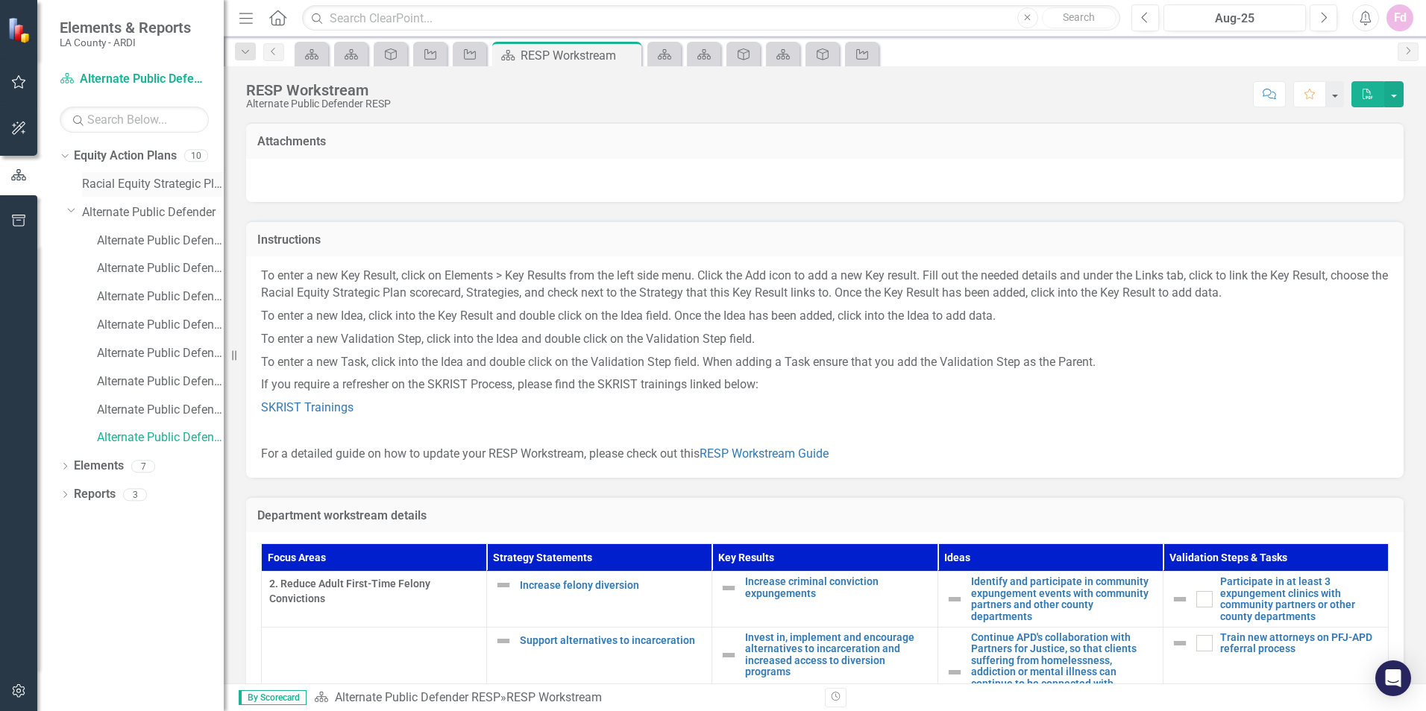
click at [113, 181] on link "Racial Equity Strategic Plan" at bounding box center [153, 184] width 142 height 17
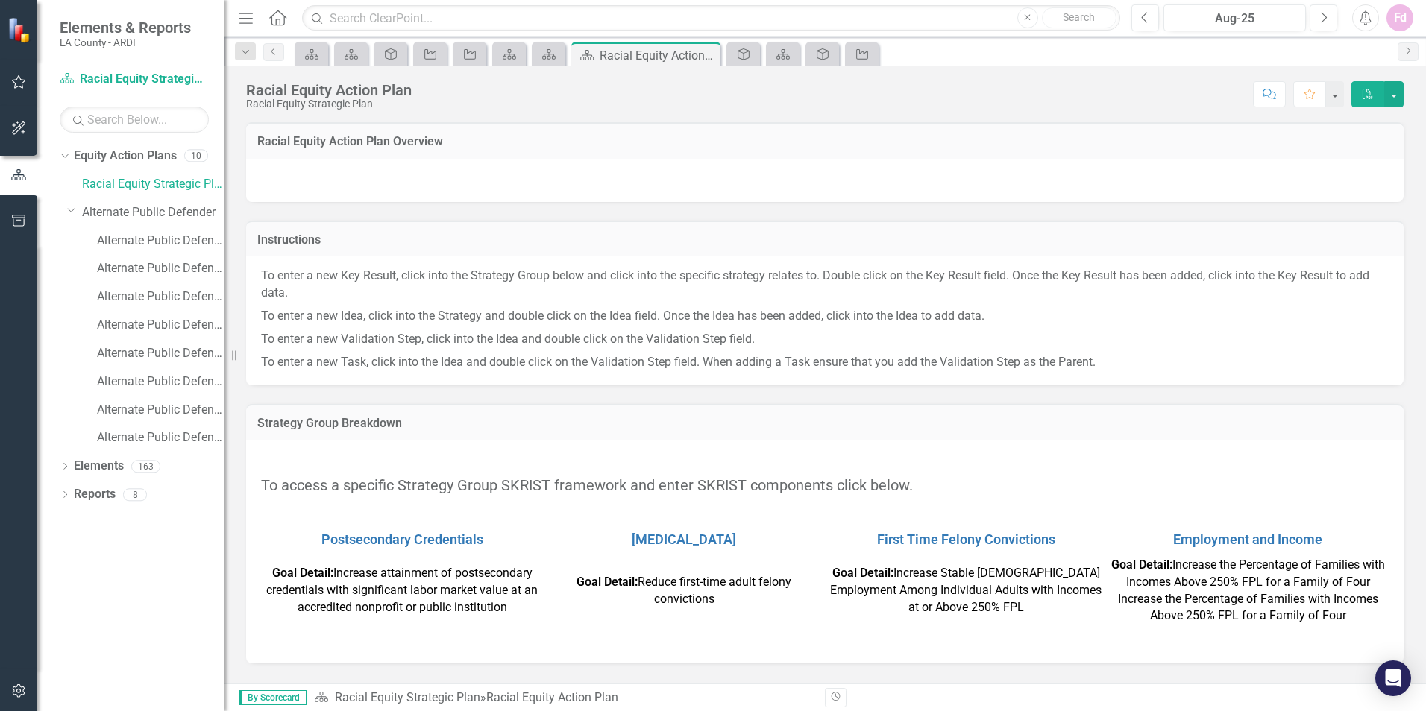
click at [1370, 99] on button "PDF" at bounding box center [1367, 94] width 33 height 26
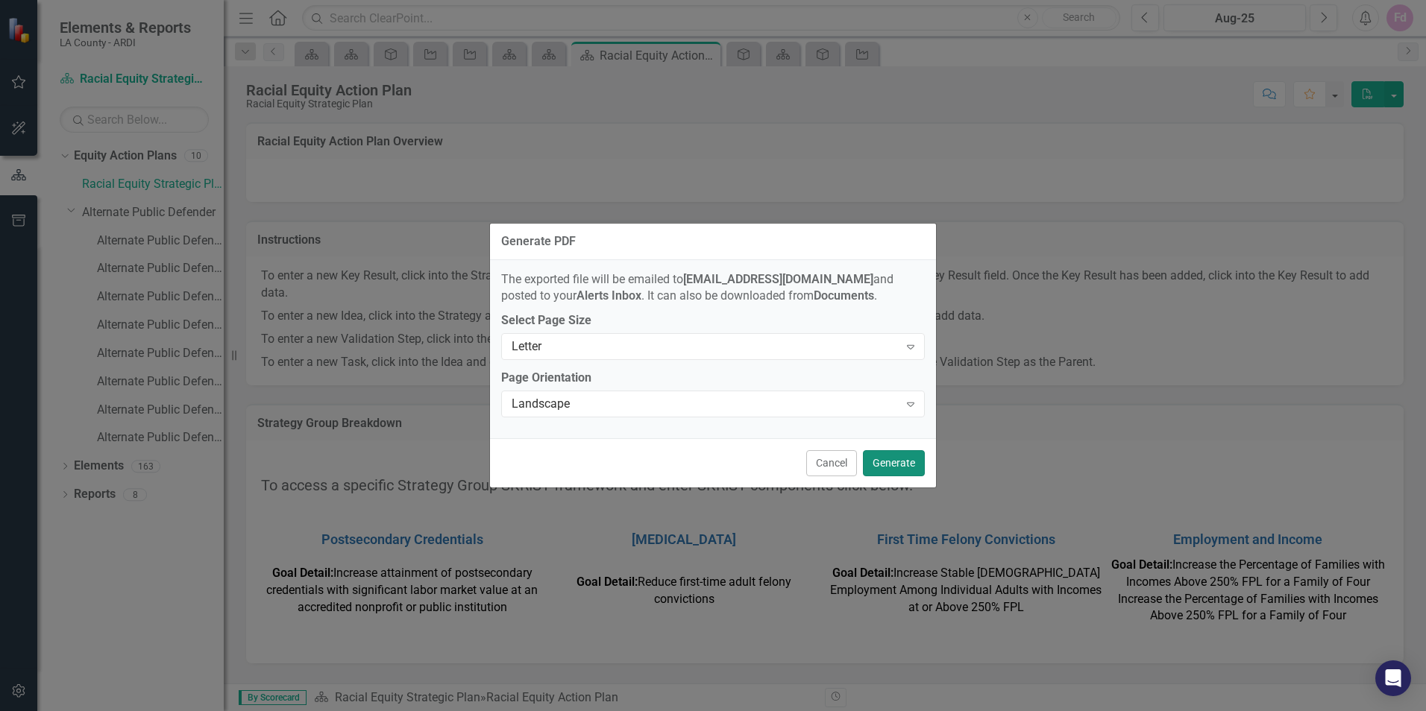
click at [893, 466] on button "Generate" at bounding box center [894, 463] width 62 height 26
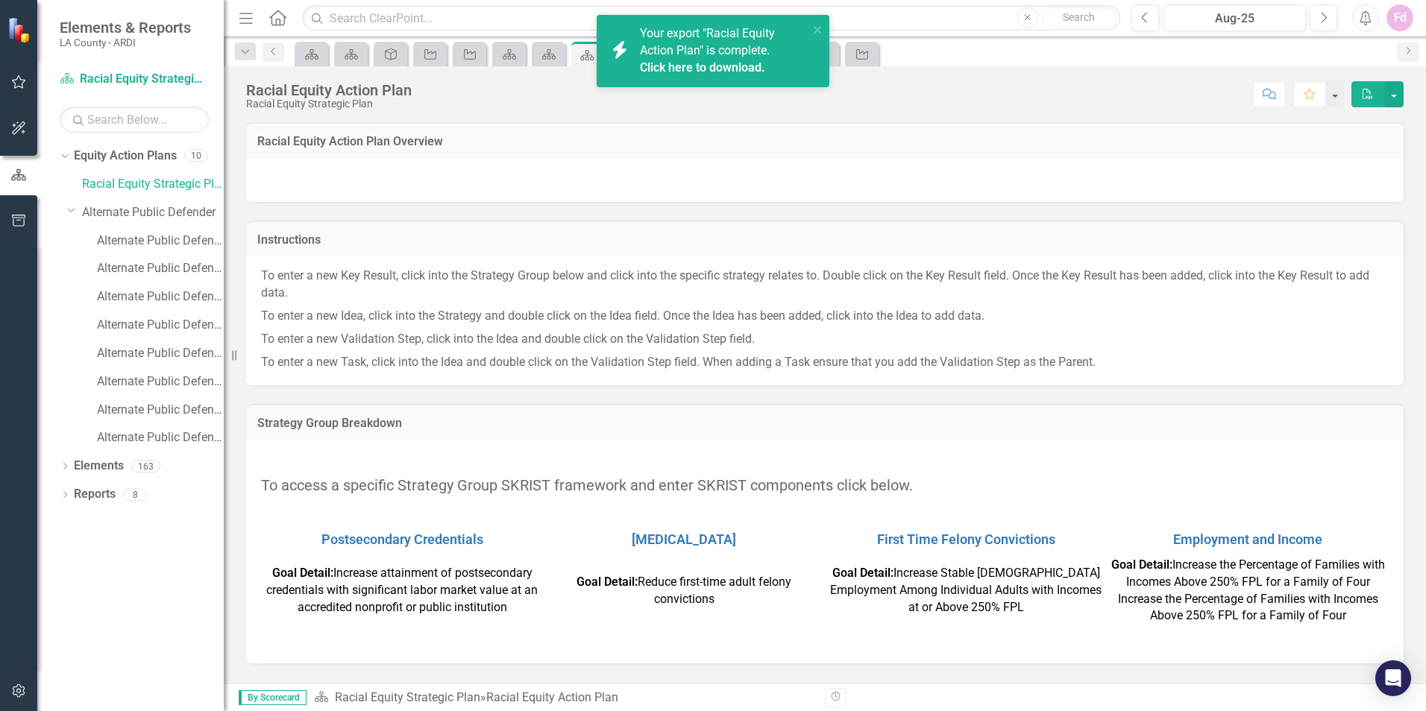
click at [720, 63] on link "Click here to download." at bounding box center [702, 67] width 125 height 14
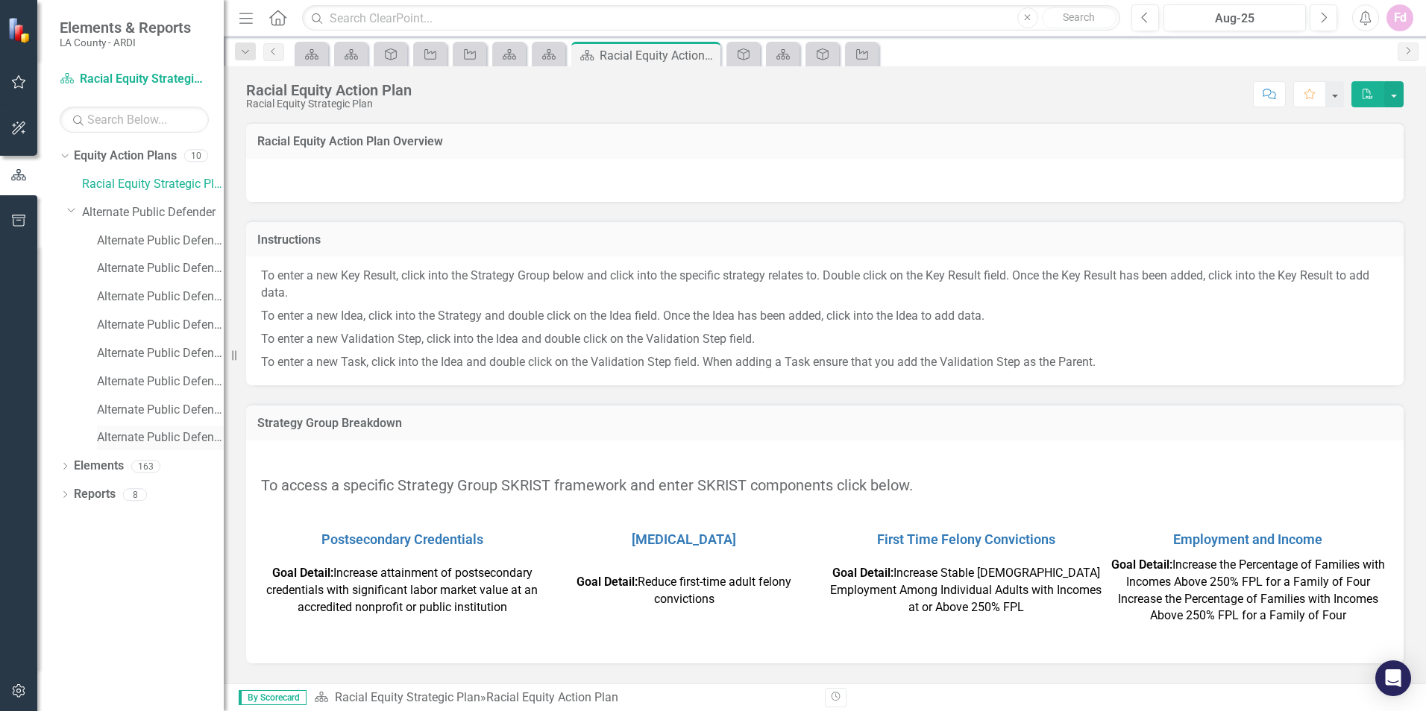
click at [160, 435] on link "Alternate Public Defender RESP" at bounding box center [160, 437] width 127 height 17
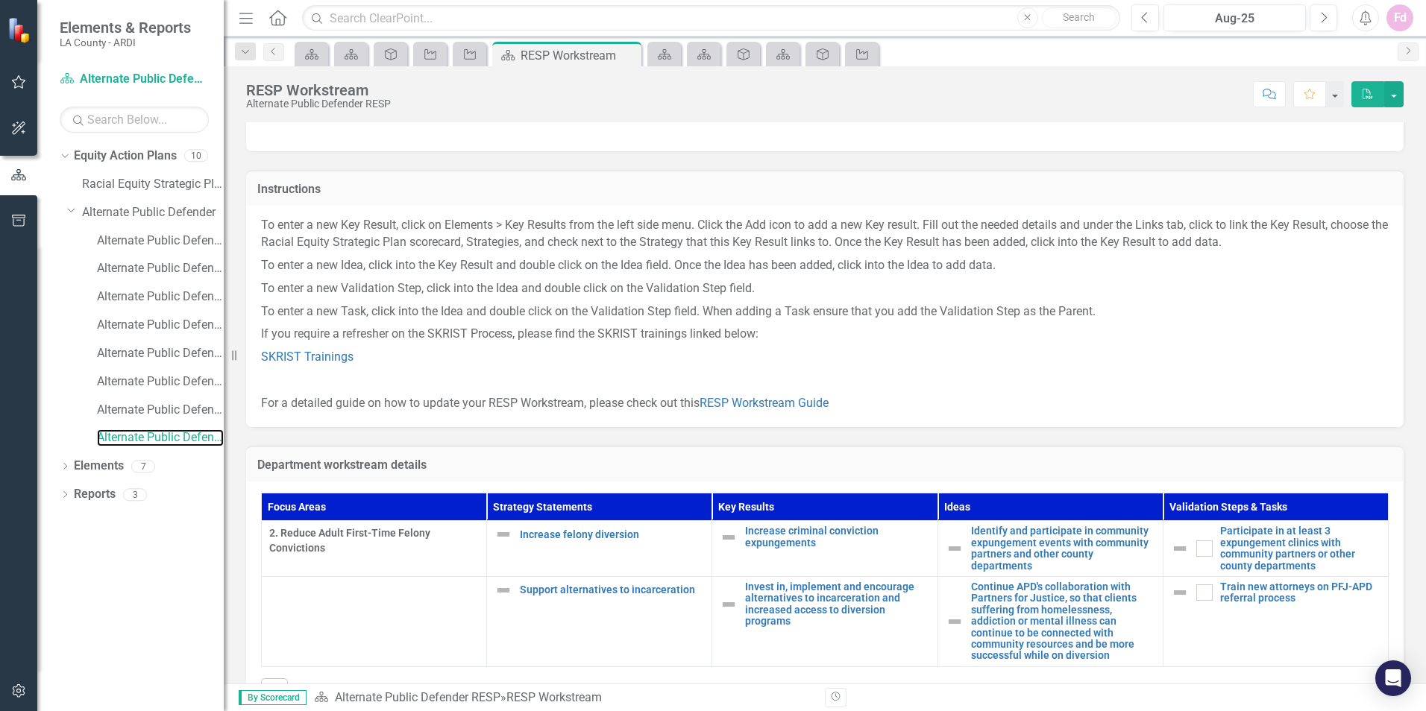
scroll to position [101, 0]
